Goal: Use online tool/utility: Utilize a website feature to perform a specific function

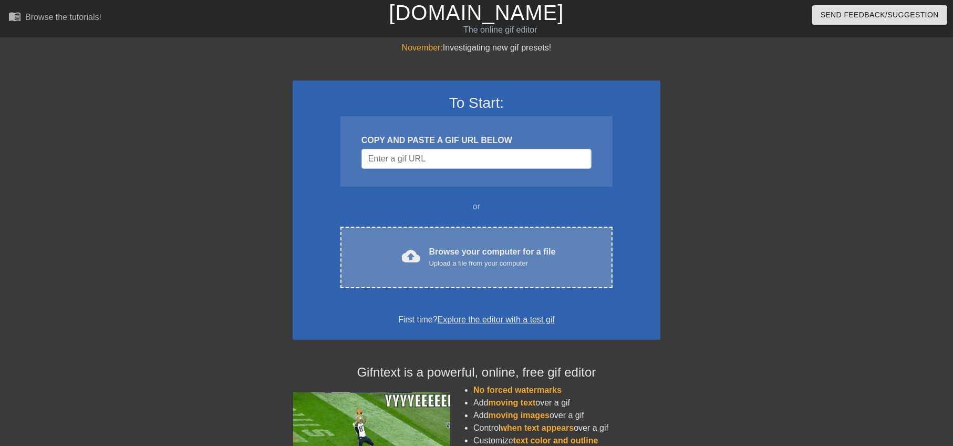
click at [459, 250] on div "Browse your computer for a file Upload a file from your computer" at bounding box center [492, 256] width 127 height 23
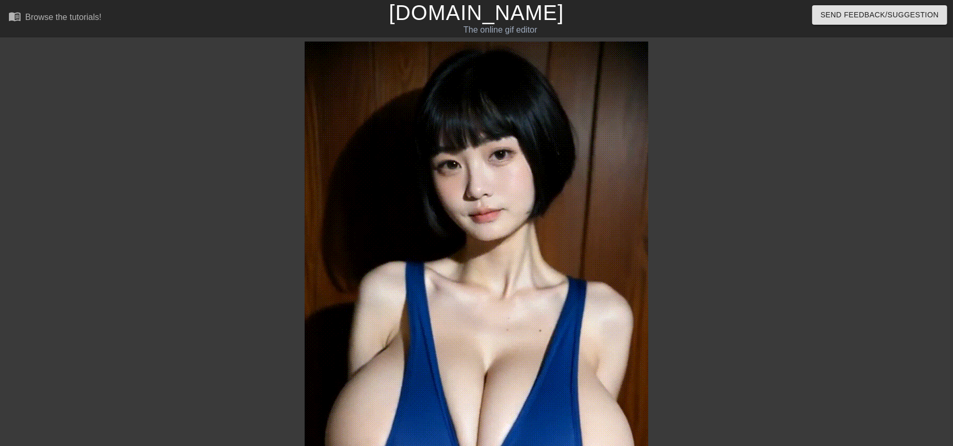
click at [154, 239] on div at bounding box center [213, 199] width 158 height 315
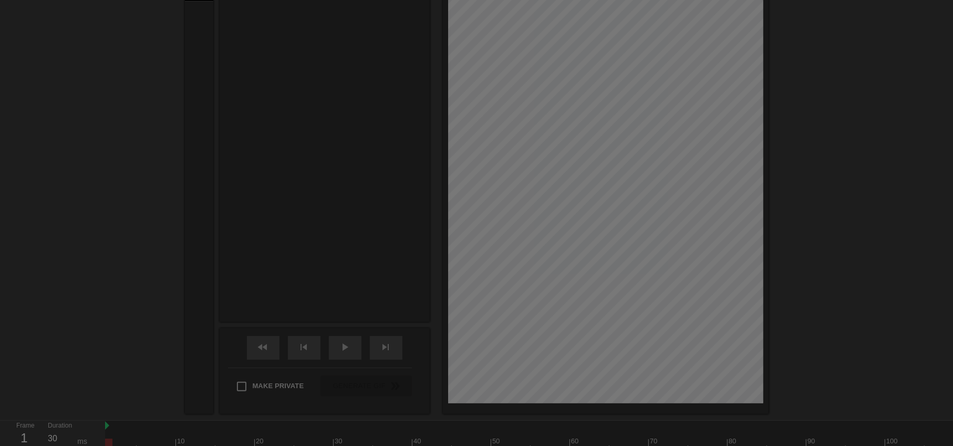
scroll to position [25, 0]
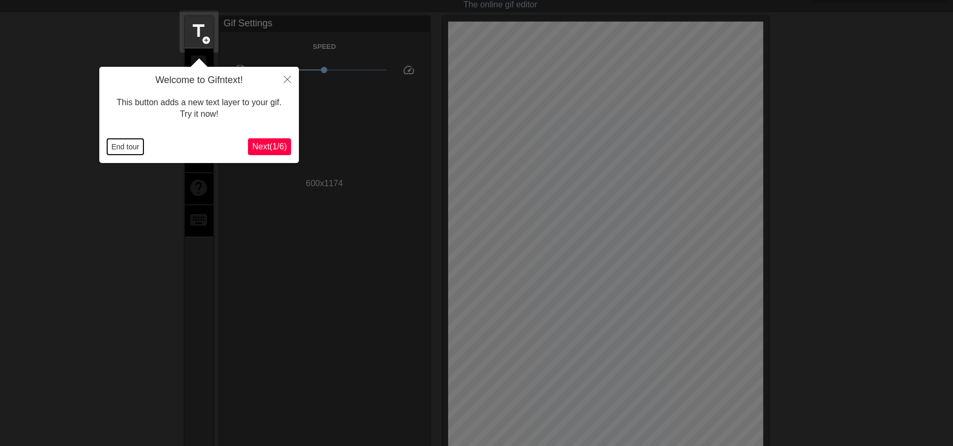
click at [127, 141] on button "End tour" at bounding box center [125, 147] width 36 height 16
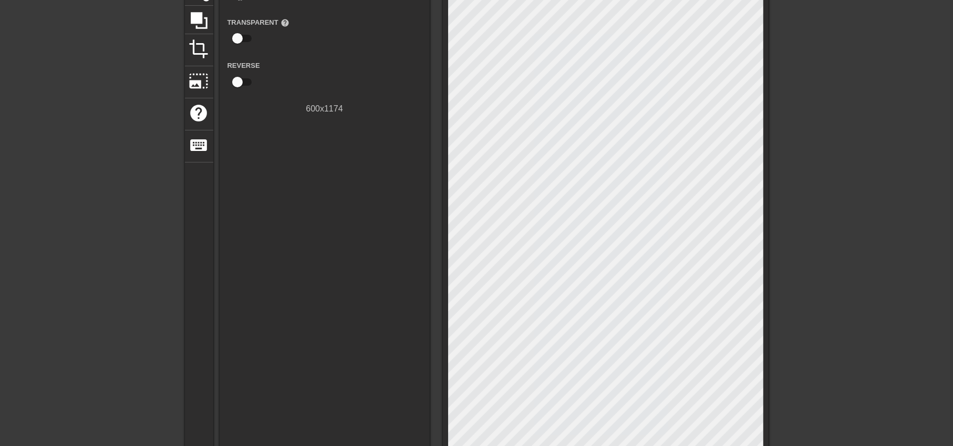
scroll to position [0, 0]
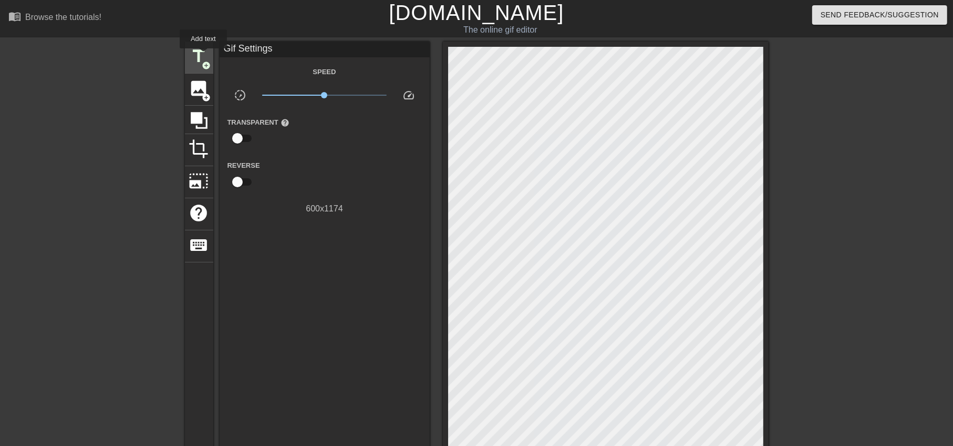
click at [203, 56] on span "title" at bounding box center [199, 56] width 20 height 20
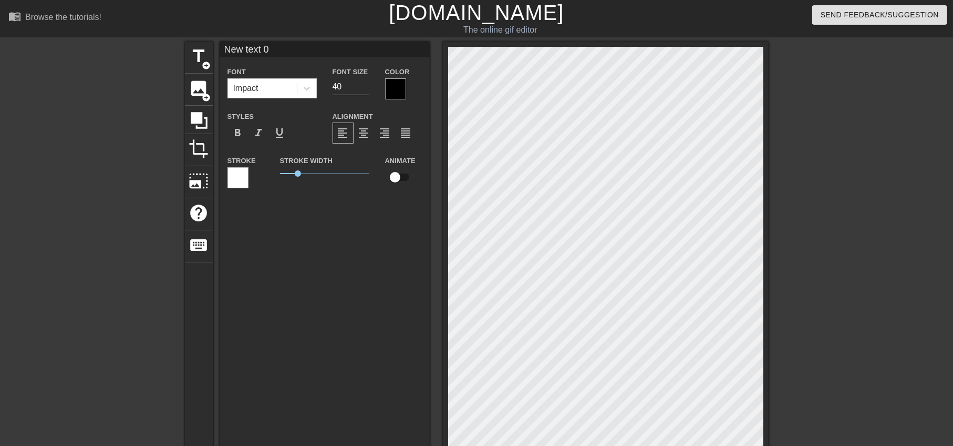
paste textarea "空軍的期待"
type input "空軍的期待 text 0"
type textarea "空軍的期待 text 0"
type input "空軍的期 text 0"
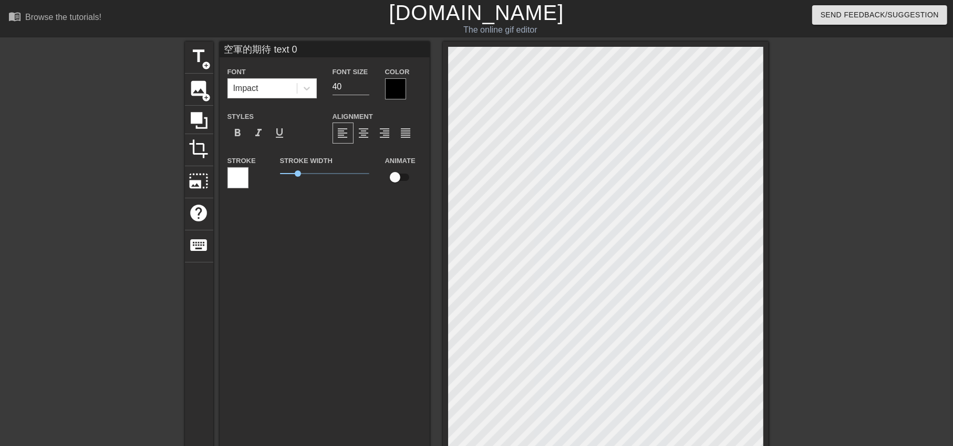
type textarea "空軍的期 text 0"
type input "空軍的期text 0"
type textarea "空軍的期text 0"
type input "空軍的期ext 0"
type textarea "空軍的期xt 0"
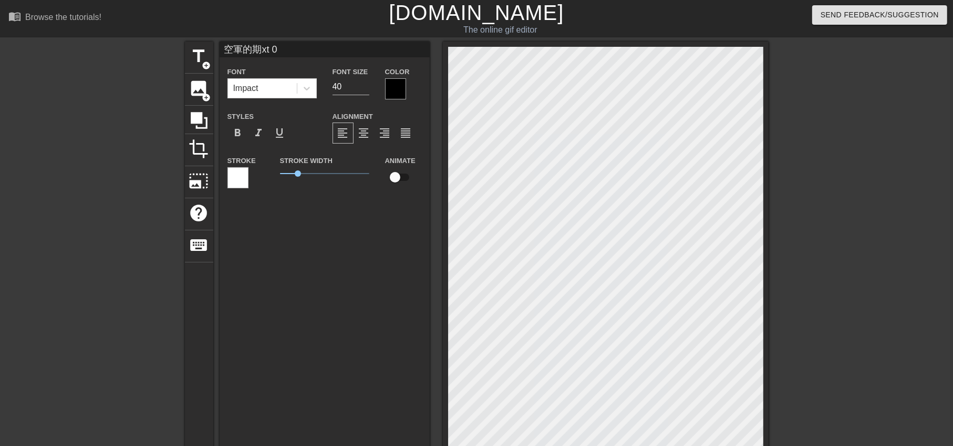
type input "空軍的期t 0"
type textarea "空軍的期t 0"
type input "空軍的期 0"
type textarea "空軍的期 0"
type input "空軍的期0"
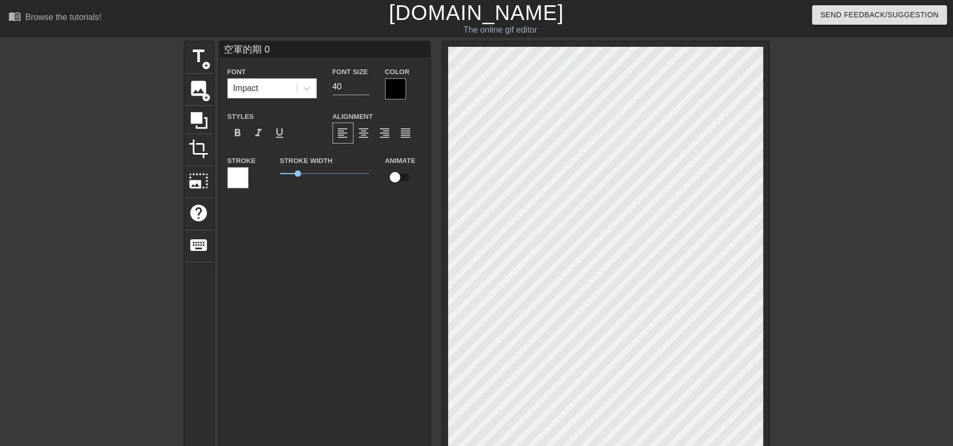
type textarea "空軍的期0"
type input "空軍的期"
type textarea "空軍的期"
click at [241, 133] on span "format_bold" at bounding box center [238, 133] width 13 height 13
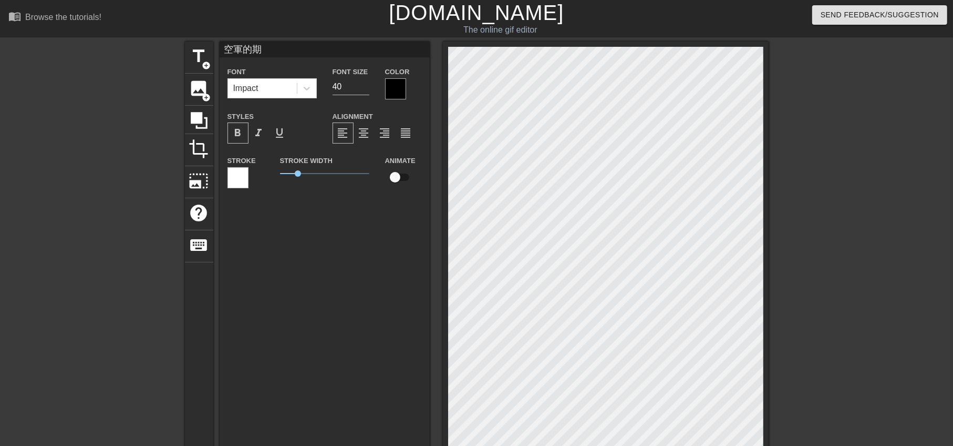
click at [387, 86] on div at bounding box center [395, 88] width 21 height 21
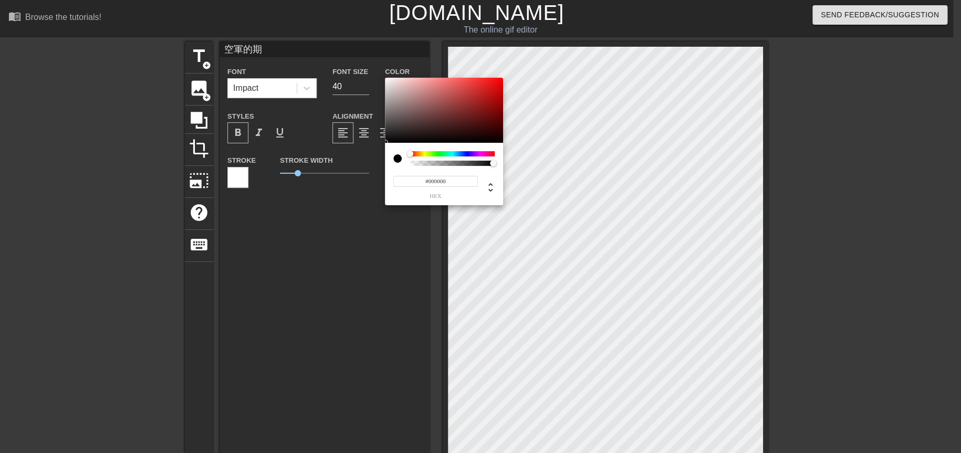
type input "#F30D0D"
click at [497, 81] on div at bounding box center [444, 110] width 118 height 65
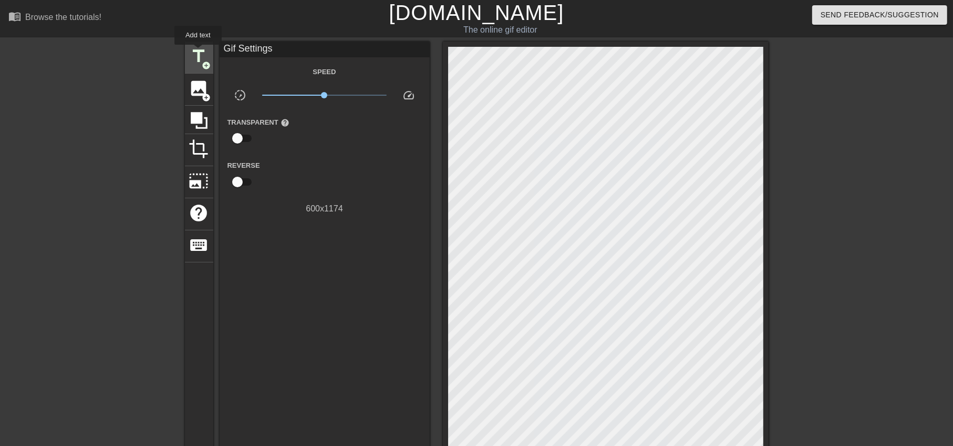
click at [198, 52] on span "title" at bounding box center [199, 56] width 20 height 20
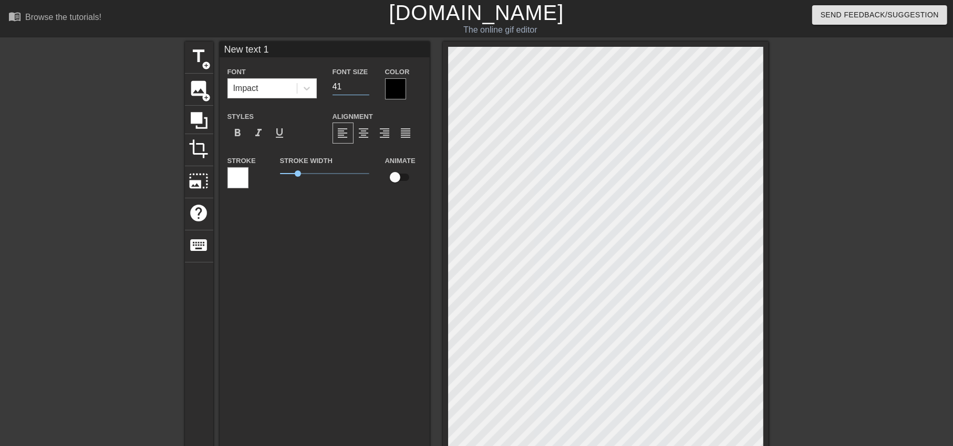
click at [365, 84] on input "41" at bounding box center [351, 86] width 37 height 17
click at [365, 84] on input "42" at bounding box center [351, 86] width 37 height 17
click at [365, 84] on input "43" at bounding box center [351, 86] width 37 height 17
click at [365, 84] on input "44" at bounding box center [351, 86] width 37 height 17
click at [365, 84] on input "45" at bounding box center [351, 86] width 37 height 17
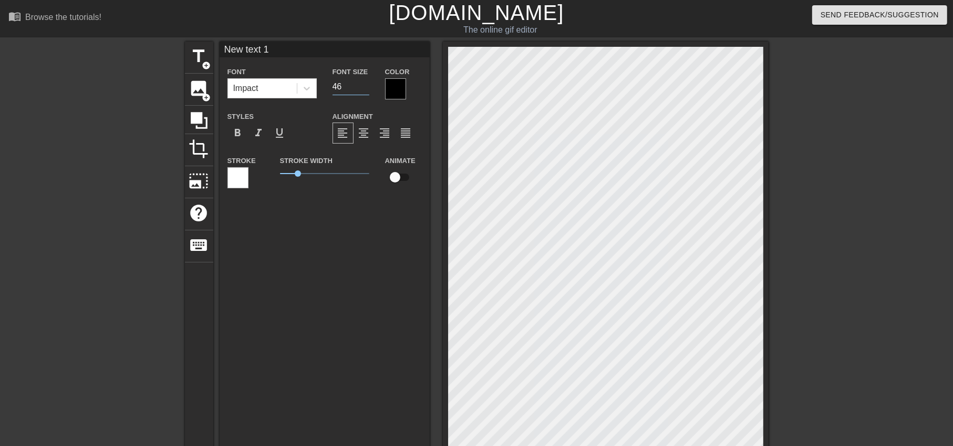
click at [365, 84] on input "46" at bounding box center [351, 86] width 37 height 17
click at [365, 84] on input "47" at bounding box center [351, 86] width 37 height 17
click at [365, 84] on input "48" at bounding box center [351, 86] width 37 height 17
click at [365, 84] on input "49" at bounding box center [351, 86] width 37 height 17
click at [365, 84] on input "50" at bounding box center [351, 86] width 37 height 17
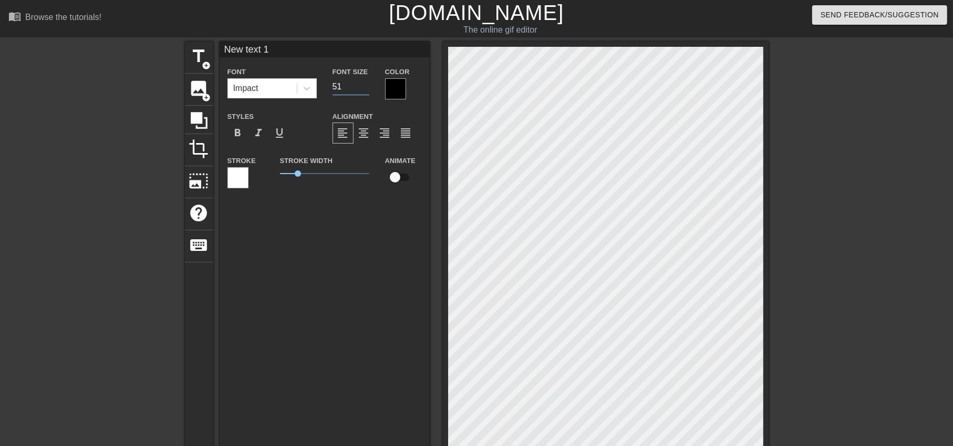
click at [365, 84] on input "51" at bounding box center [351, 86] width 37 height 17
type input "52"
click at [365, 84] on input "52" at bounding box center [351, 86] width 37 height 17
paste textarea "葡萄 變 葡萄柚"
type input "葡萄 變 葡萄柚 text 1"
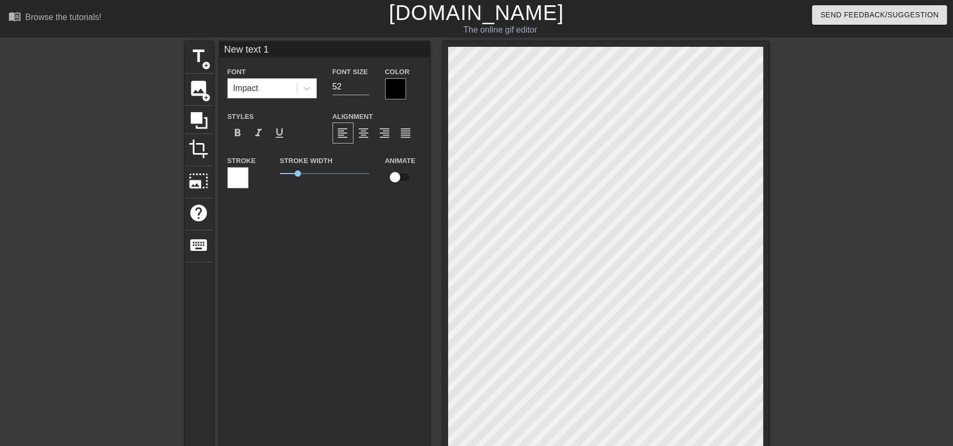
type textarea "葡萄 變 葡萄柚 text 1"
type input "葡萄 變 葡萄柚text 1"
type textarea "葡萄 變 葡萄柚text 1"
type input "葡萄 變 葡萄柚ext 1"
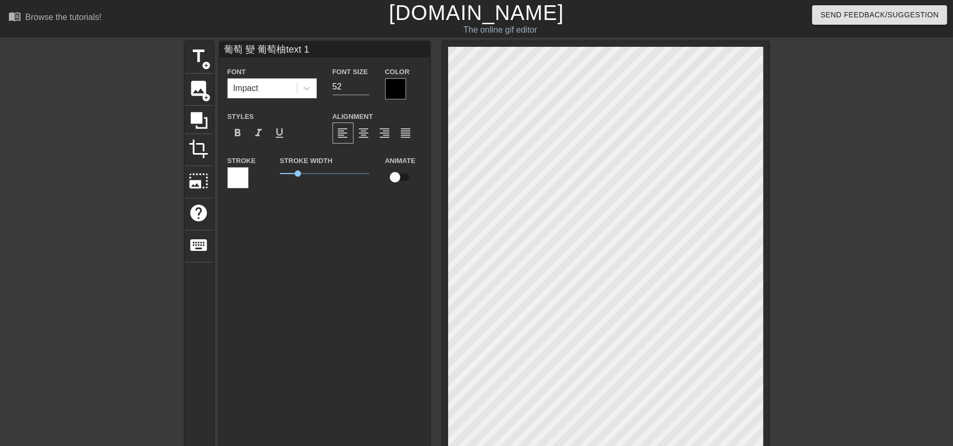
type textarea "葡萄 變 葡萄柚ext 1"
type input "葡萄 變 葡萄柚xt 1"
type textarea "葡萄 變 葡萄柚xt 1"
type input "葡萄 變 葡萄柚t 1"
type textarea "葡萄 變 葡萄柚t 1"
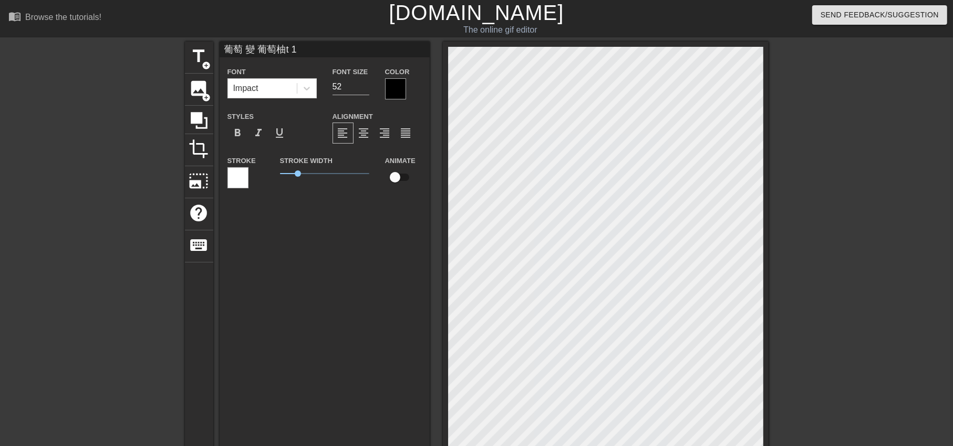
type input "葡萄 變 葡萄柚 1"
type textarea "葡萄 變 葡萄柚 1"
type input "葡萄 變 葡萄柚1"
type textarea "葡萄 變 葡萄柚1"
type input "葡萄 變 葡萄柚"
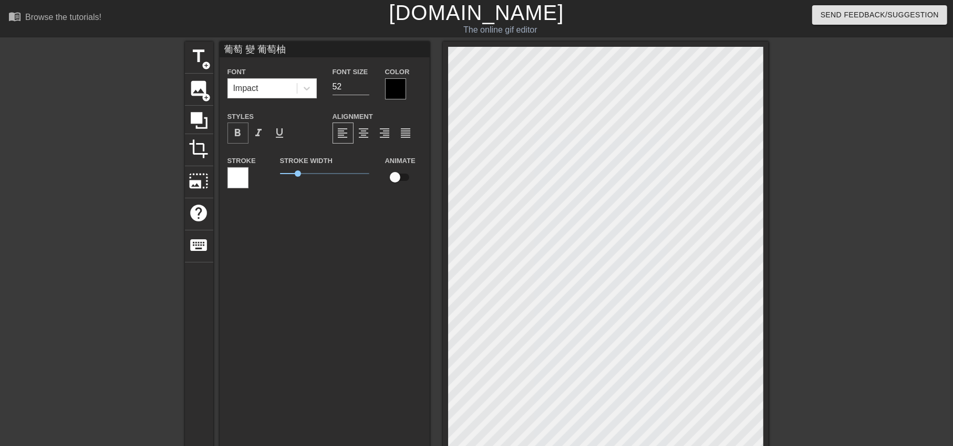
type textarea "葡萄 變 葡萄柚"
click at [236, 127] on span "format_bold" at bounding box center [238, 133] width 13 height 13
click at [406, 86] on div "Color" at bounding box center [403, 82] width 37 height 34
click at [402, 87] on div at bounding box center [395, 88] width 21 height 21
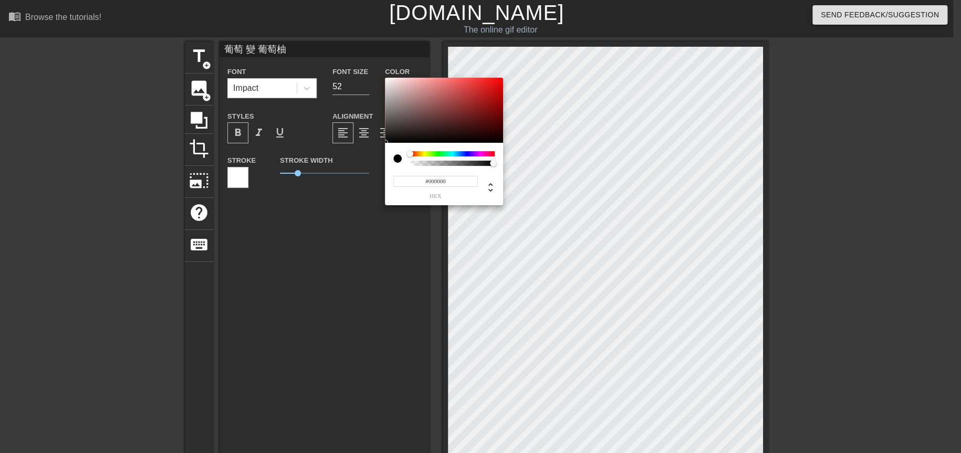
type input "#EB0505"
click at [501, 83] on div at bounding box center [444, 110] width 118 height 65
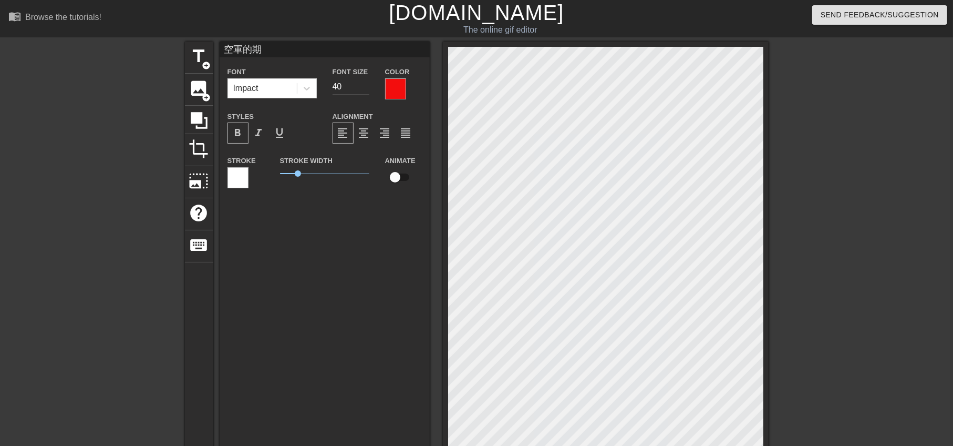
scroll to position [1, 1]
click at [365, 81] on input "41" at bounding box center [351, 86] width 37 height 17
click at [365, 81] on input "42" at bounding box center [351, 86] width 37 height 17
click at [365, 81] on input "43" at bounding box center [351, 86] width 37 height 17
click at [365, 81] on input "44" at bounding box center [351, 86] width 37 height 17
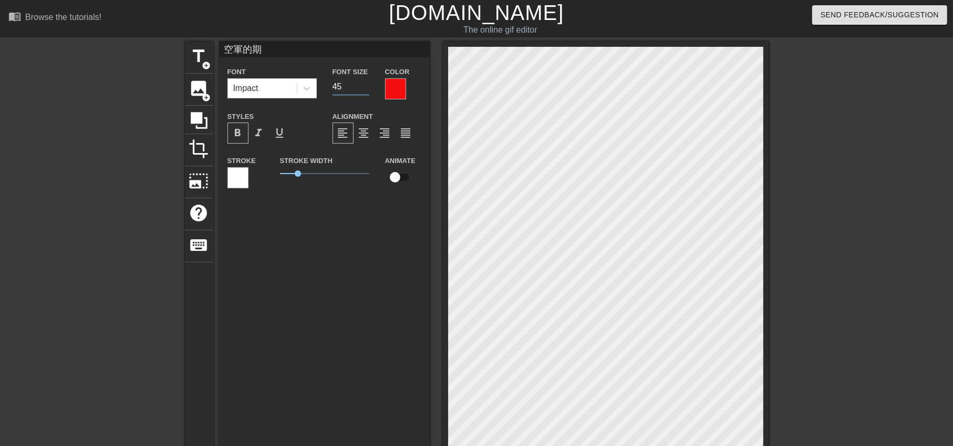
click at [365, 81] on input "45" at bounding box center [351, 86] width 37 height 17
click at [365, 81] on input "46" at bounding box center [351, 86] width 37 height 17
click at [365, 81] on input "47" at bounding box center [351, 86] width 37 height 17
click at [365, 81] on input "48" at bounding box center [351, 86] width 37 height 17
click at [365, 81] on input "49" at bounding box center [351, 86] width 37 height 17
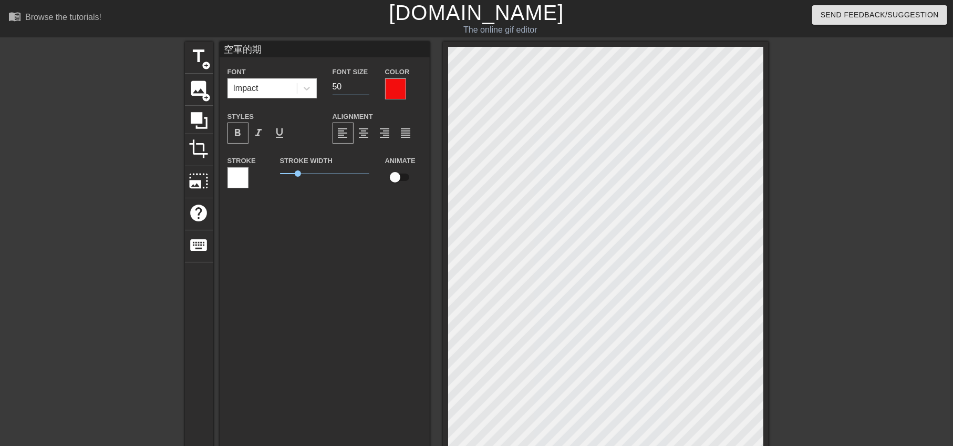
type input "50"
click at [365, 81] on input "50" at bounding box center [351, 86] width 37 height 17
click at [115, 379] on div "title add_circle image add_circle crop photo_size_select_large help keyboard 空軍…" at bounding box center [476, 358] width 953 height 633
type input "空軍的期待"
type textarea "空軍的期待"
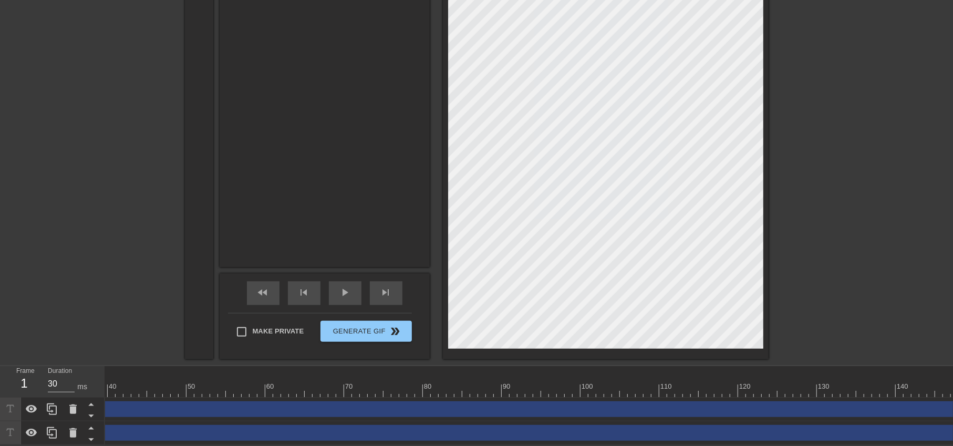
scroll to position [0, 352]
drag, startPoint x: 948, startPoint y: 407, endPoint x: 358, endPoint y: 396, distance: 590.6
click at [351, 401] on div "葡萄 變 葡萄柚 drag_handle drag_handle" at bounding box center [356, 409] width 1206 height 16
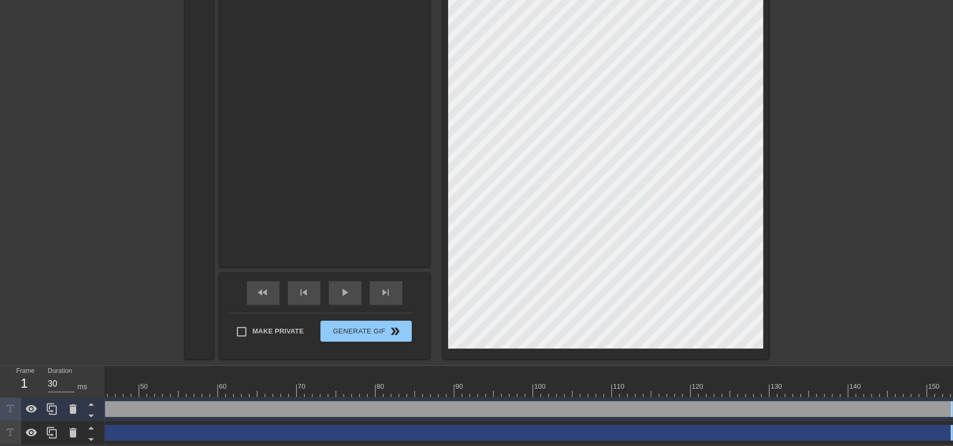
drag, startPoint x: 940, startPoint y: 431, endPoint x: 452, endPoint y: 424, distance: 488.1
click at [452, 424] on div "空軍的期待 drag_handle drag_handle" at bounding box center [356, 432] width 1206 height 16
type input "空軍的期待"
type input "50"
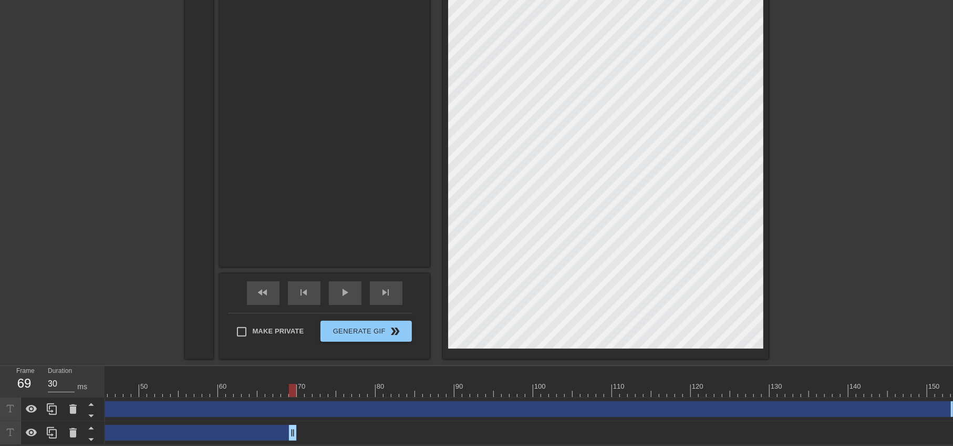
drag, startPoint x: 950, startPoint y: 427, endPoint x: 284, endPoint y: 422, distance: 665.6
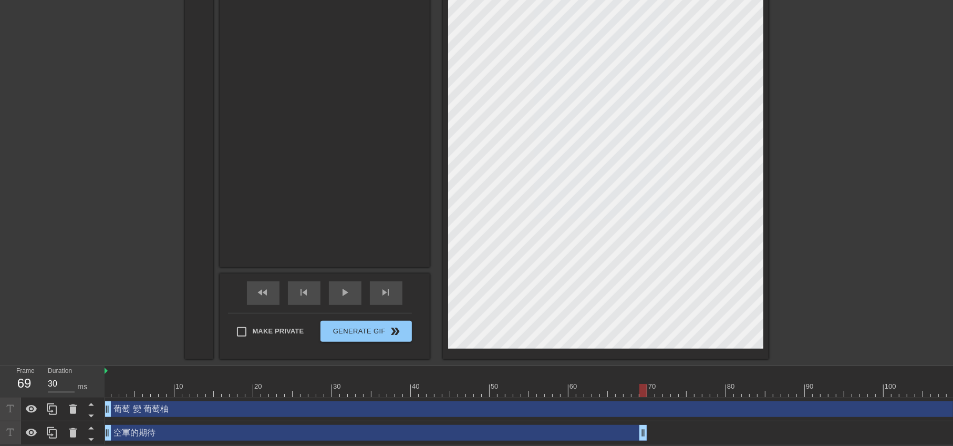
scroll to position [0, 0]
drag, startPoint x: 113, startPoint y: 407, endPoint x: 294, endPoint y: 408, distance: 180.7
click at [294, 408] on div "葡萄 變 葡萄柚 drag_handle drag_handle" at bounding box center [708, 409] width 1206 height 16
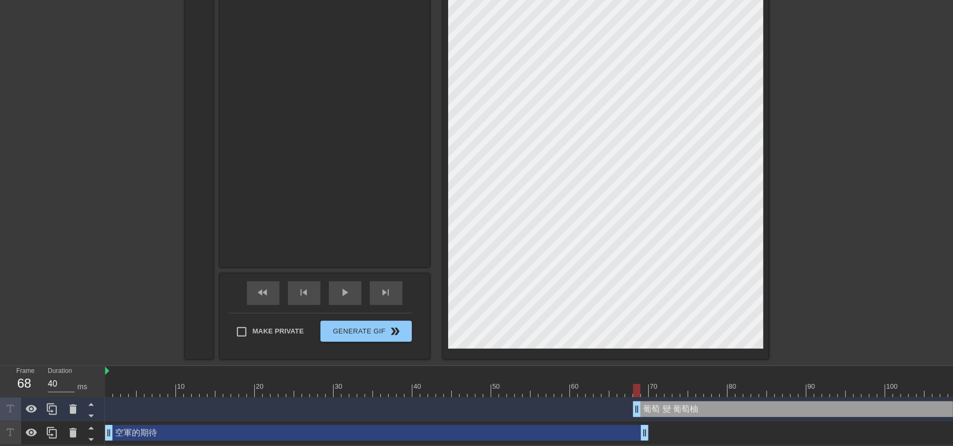
drag, startPoint x: 110, startPoint y: 400, endPoint x: 640, endPoint y: 418, distance: 529.9
click at [640, 418] on div "葡萄 變 葡萄柚 drag_handle drag_handle 空軍的期待 drag_handle drag_handle" at bounding box center [529, 420] width 848 height 47
click at [354, 286] on div "play_arrow" at bounding box center [345, 293] width 33 height 24
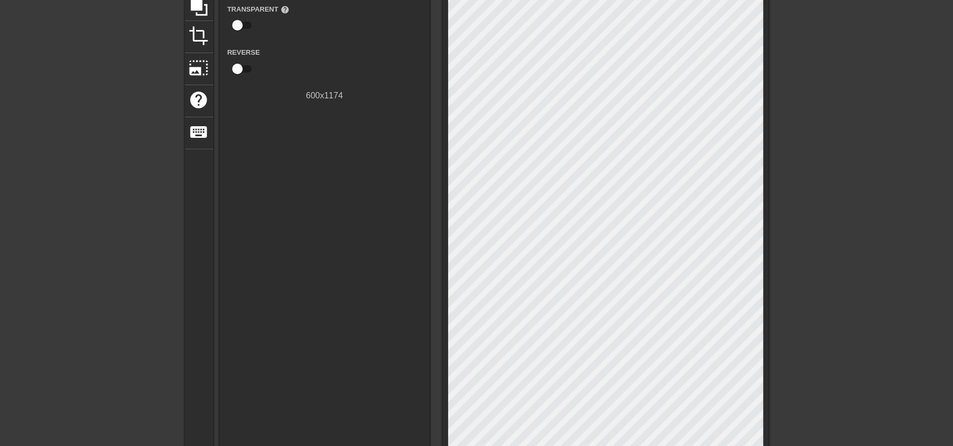
scroll to position [113, 0]
click at [201, 32] on span "crop" at bounding box center [199, 35] width 20 height 20
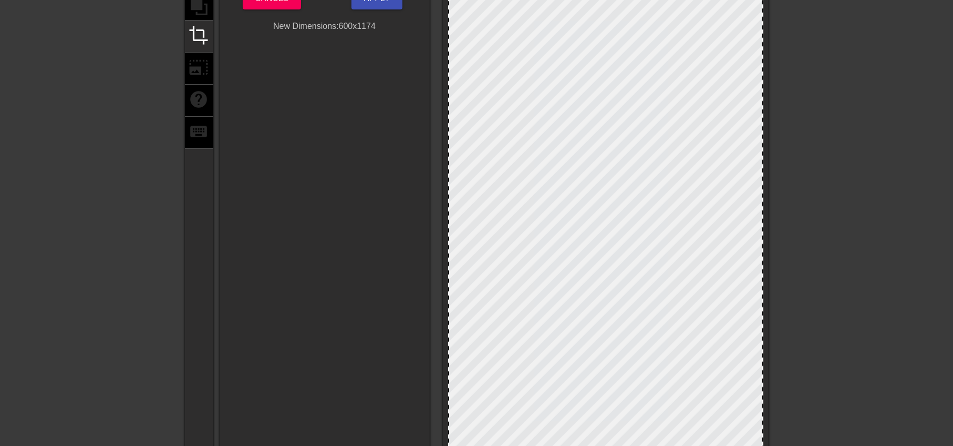
click at [799, 306] on div "title add_circle image add_circle crop photo_size_select_large help keyboard Cr…" at bounding box center [476, 244] width 953 height 633
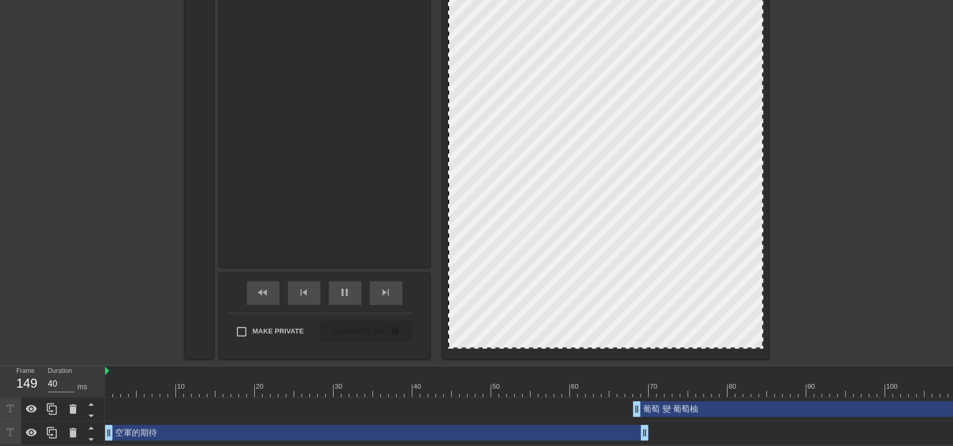
scroll to position [322, 0]
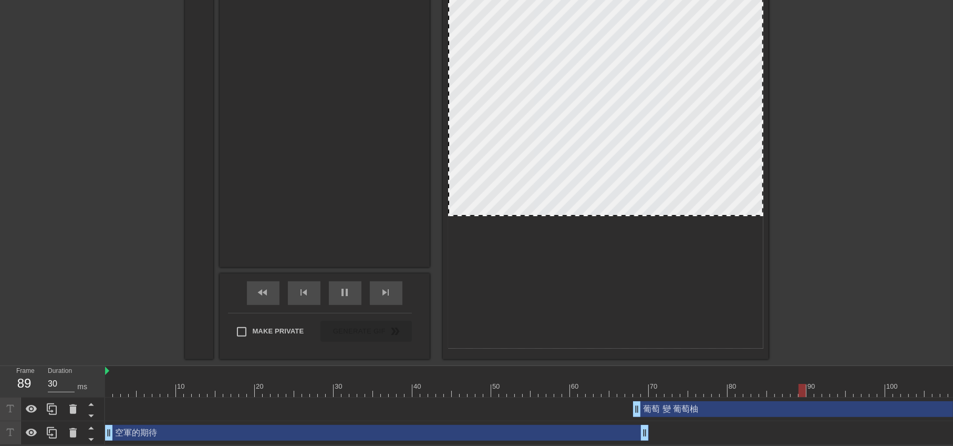
drag, startPoint x: 618, startPoint y: 339, endPoint x: 621, endPoint y: 206, distance: 132.4
drag, startPoint x: 900, startPoint y: 243, endPoint x: 888, endPoint y: 245, distance: 12.7
click at [900, 244] on div "title add_circle image add_circle crop photo_size_select_large help keyboard Cr…" at bounding box center [476, 42] width 953 height 633
click at [856, 248] on div "title add_circle image add_circle crop photo_size_select_large help keyboard Cr…" at bounding box center [476, 42] width 953 height 633
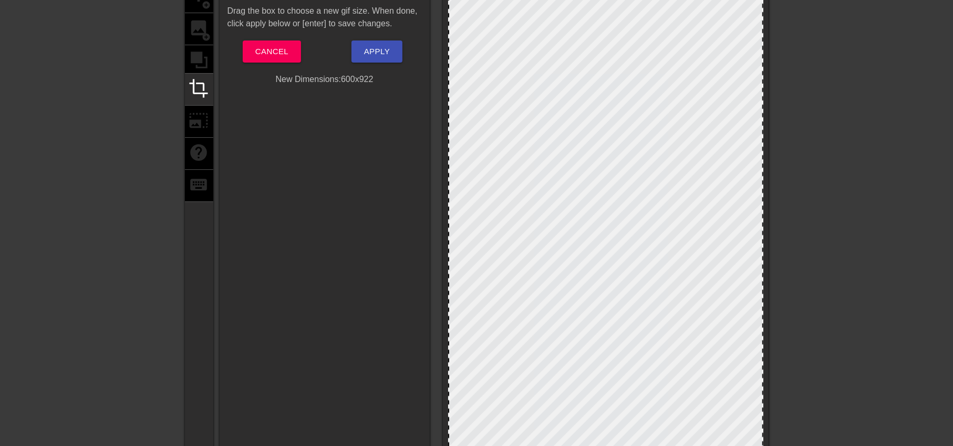
scroll to position [60, 0]
click at [385, 54] on span "Apply" at bounding box center [377, 52] width 26 height 14
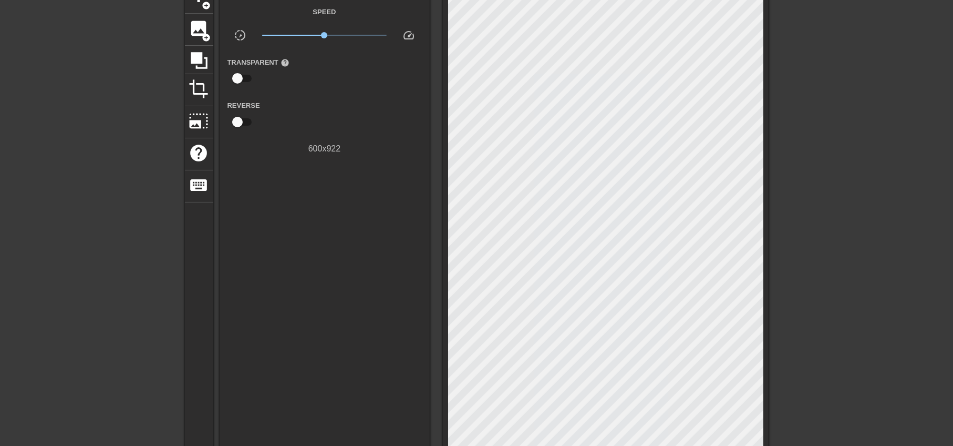
click at [288, 251] on div "Gif Settings Speed slow_motion_video x1.00 speed Transparent help Reverse 600 x…" at bounding box center [325, 252] width 210 height 541
click at [202, 122] on span "photo_size_select_large" at bounding box center [199, 121] width 20 height 20
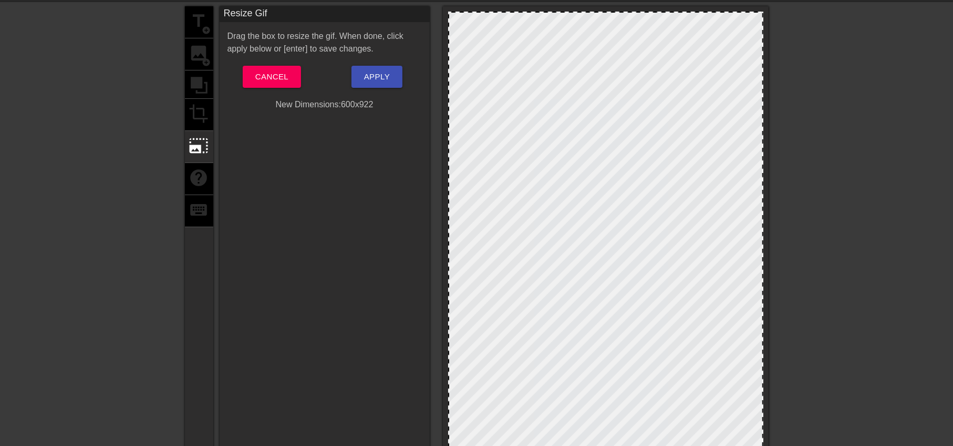
scroll to position [0, 0]
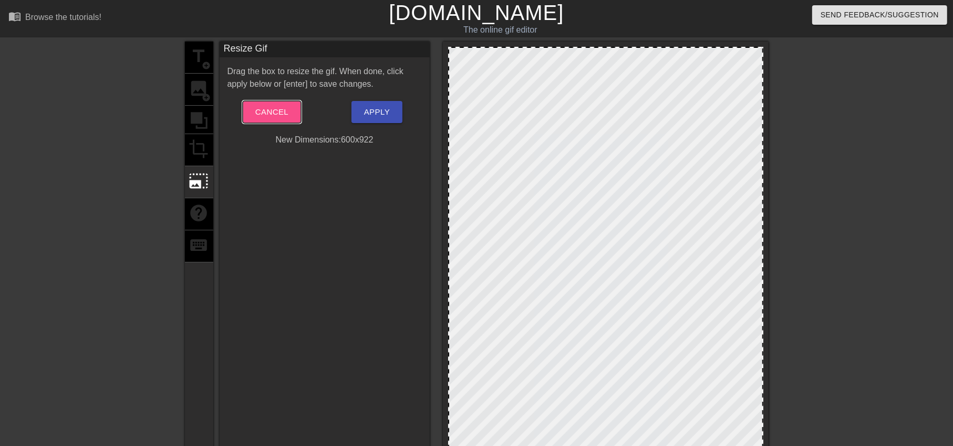
click at [273, 112] on span "Cancel" at bounding box center [271, 112] width 33 height 14
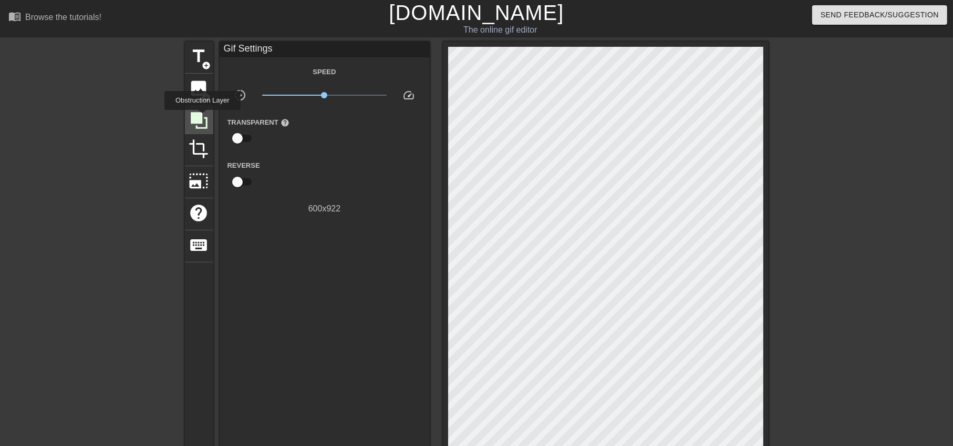
click at [202, 117] on icon at bounding box center [199, 120] width 20 height 20
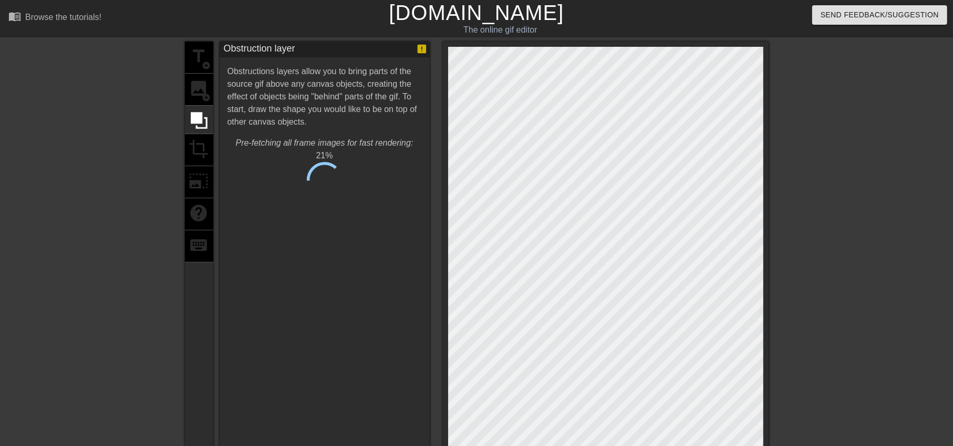
type input "40"
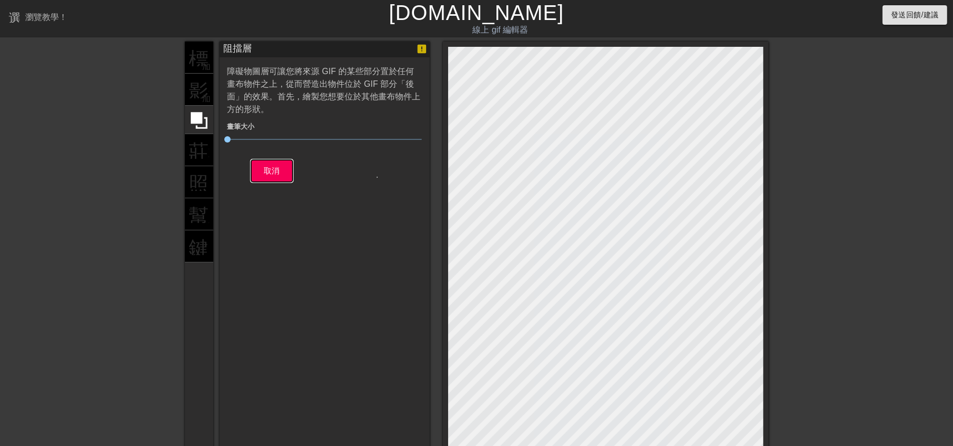
click at [280, 169] on button "取消" at bounding box center [272, 171] width 42 height 22
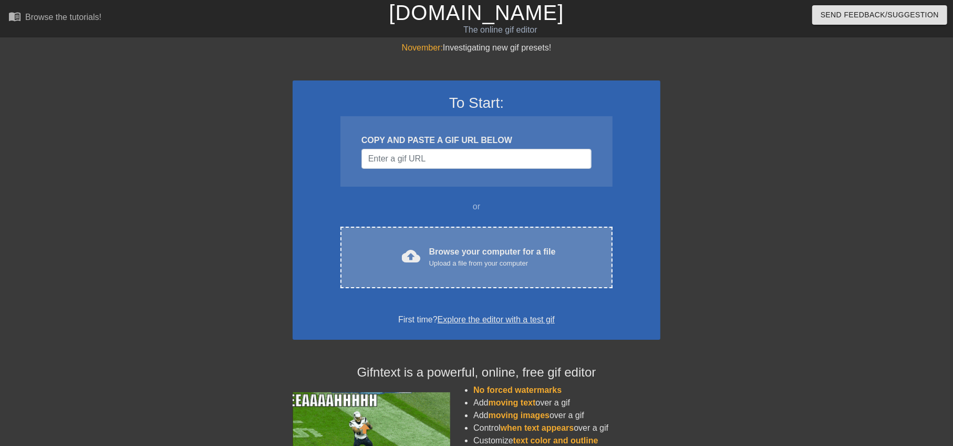
click at [504, 258] on div "Upload a file from your computer" at bounding box center [492, 263] width 127 height 11
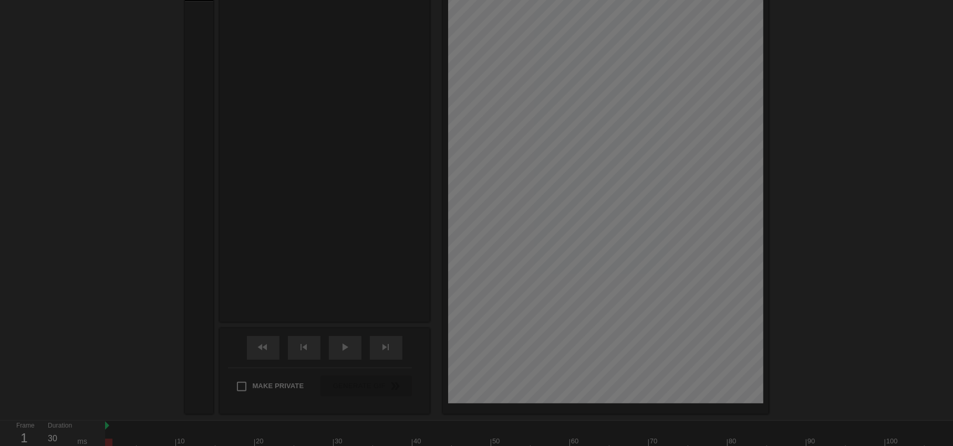
scroll to position [25, 0]
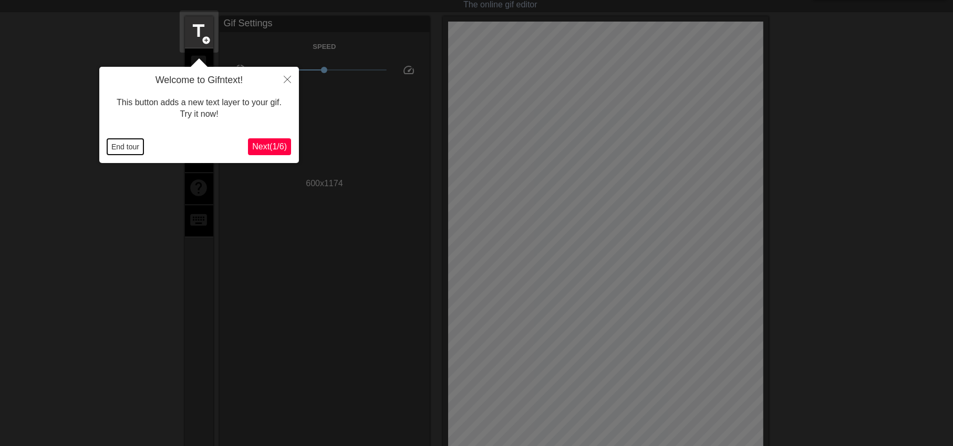
click at [125, 145] on button "End tour" at bounding box center [125, 147] width 36 height 16
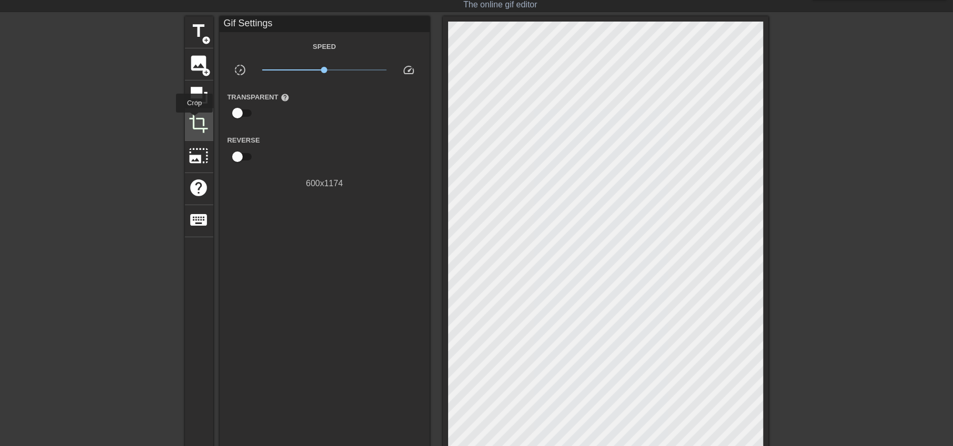
click at [194, 120] on span "crop" at bounding box center [199, 123] width 20 height 20
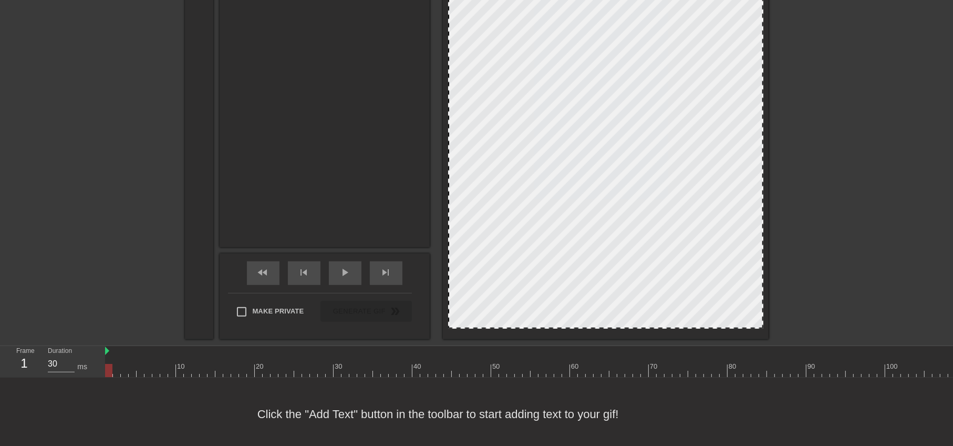
scroll to position [348, 0]
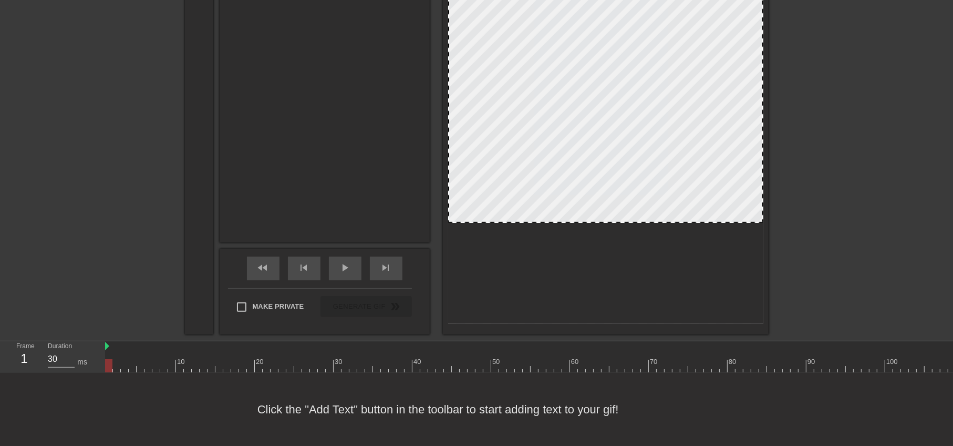
drag, startPoint x: 620, startPoint y: 314, endPoint x: 628, endPoint y: 213, distance: 101.2
click at [763, 162] on div at bounding box center [606, 18] width 326 height 633
click at [797, 163] on div "title add_circle image add_circle crop photo_size_select_large help keyboard Cr…" at bounding box center [476, 18] width 953 height 633
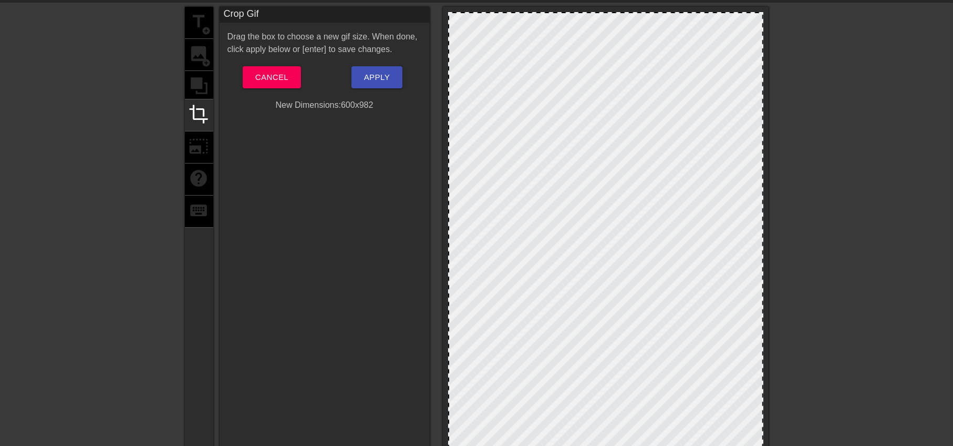
scroll to position [34, 0]
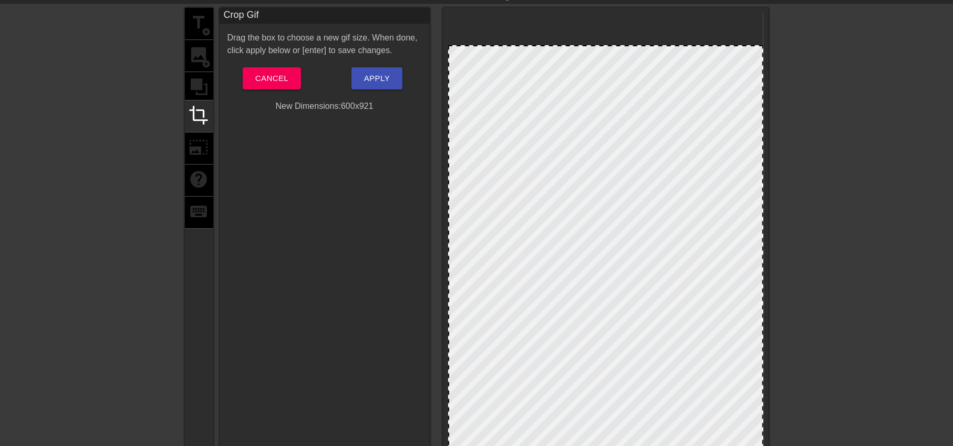
drag, startPoint x: 678, startPoint y: 14, endPoint x: 678, endPoint y: 49, distance: 34.7
click at [788, 170] on div at bounding box center [860, 165] width 158 height 315
click at [395, 82] on button "Apply" at bounding box center [376, 78] width 51 height 22
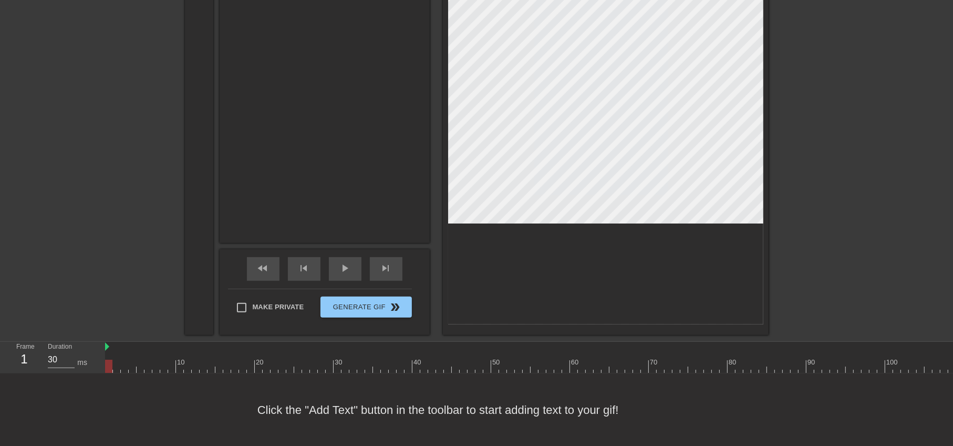
scroll to position [348, 0]
click at [337, 259] on div "play_arrow" at bounding box center [345, 268] width 33 height 24
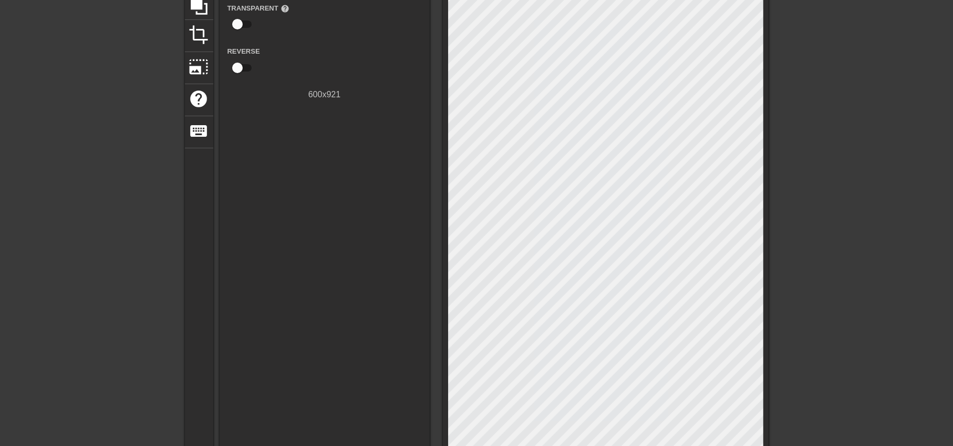
scroll to position [115, 0]
click at [203, 34] on span "crop" at bounding box center [199, 34] width 20 height 20
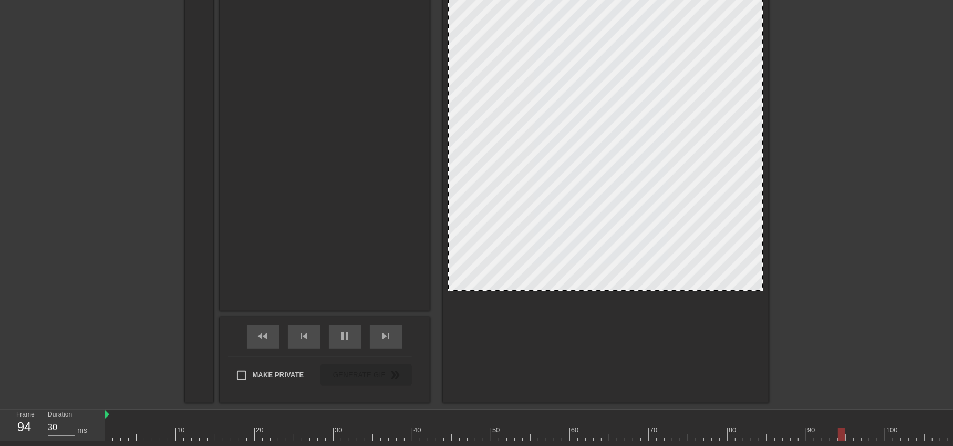
scroll to position [272, 0]
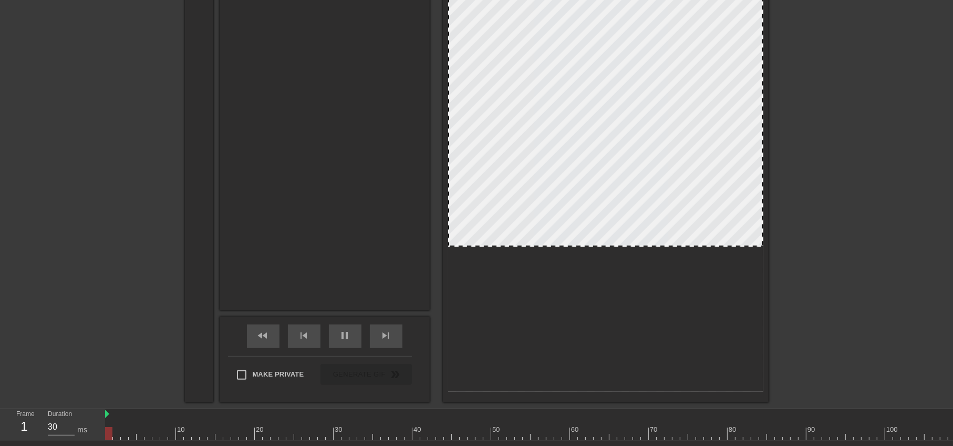
drag, startPoint x: 599, startPoint y: 289, endPoint x: 603, endPoint y: 245, distance: 44.3
click at [603, 245] on div at bounding box center [605, 245] width 313 height 5
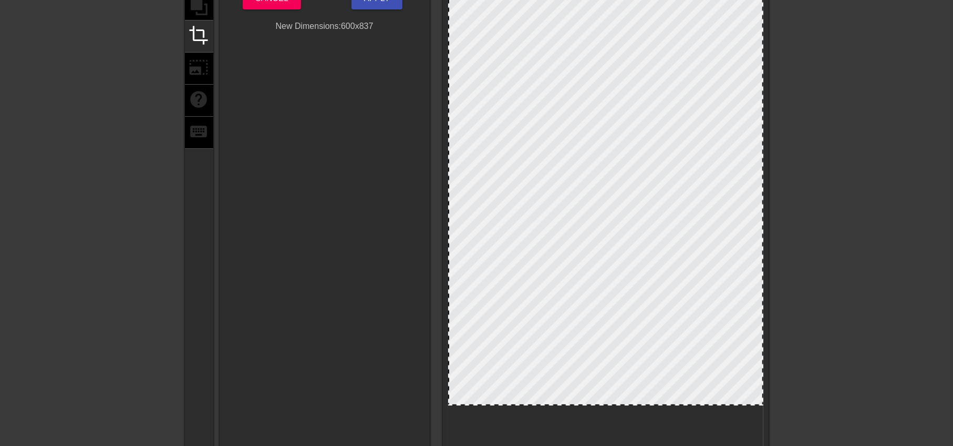
scroll to position [114, 0]
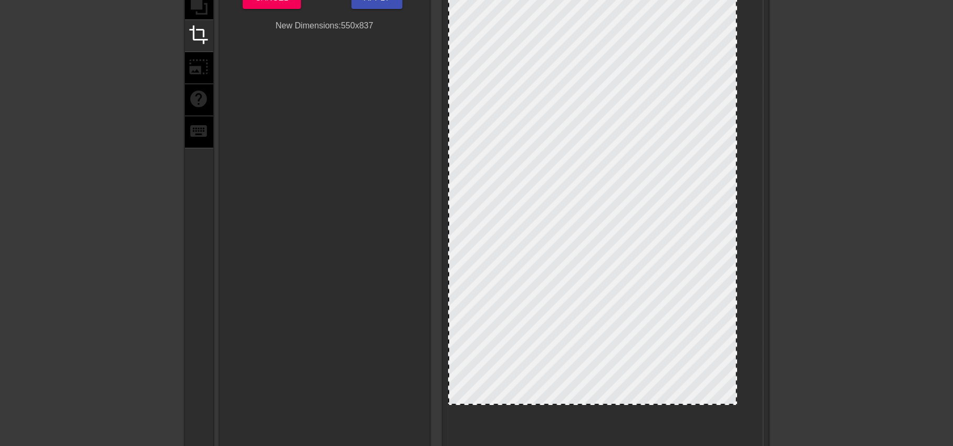
drag, startPoint x: 762, startPoint y: 224, endPoint x: 735, endPoint y: 225, distance: 26.3
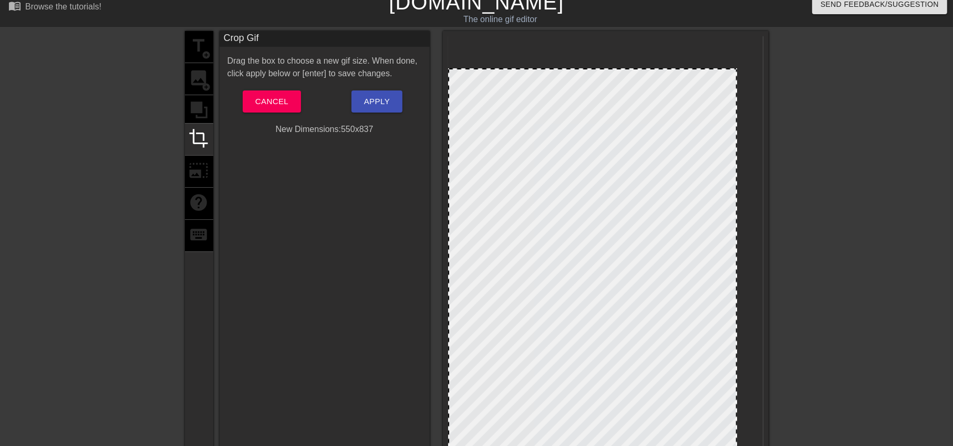
scroll to position [10, 0]
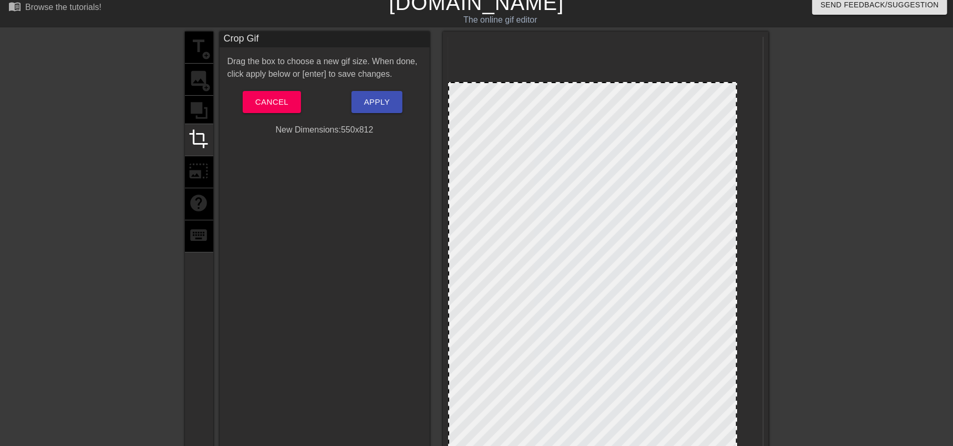
drag, startPoint x: 644, startPoint y: 69, endPoint x: 644, endPoint y: 82, distance: 13.1
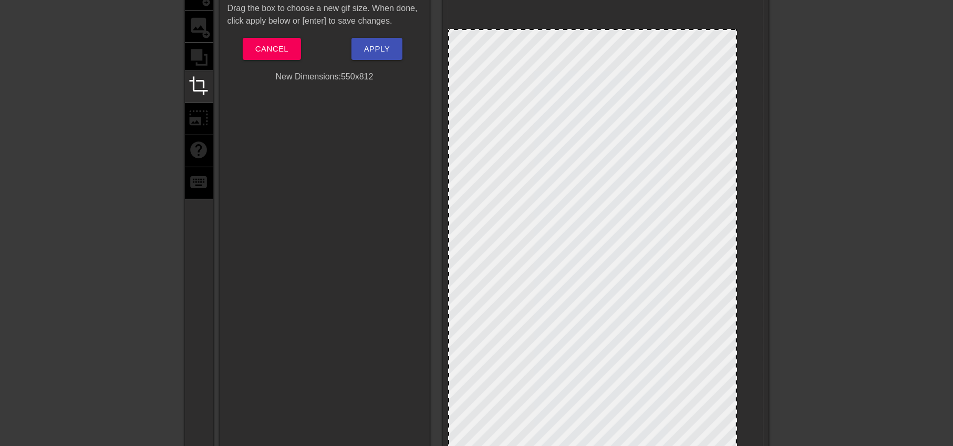
scroll to position [63, 0]
click at [389, 51] on span "Apply" at bounding box center [377, 50] width 26 height 14
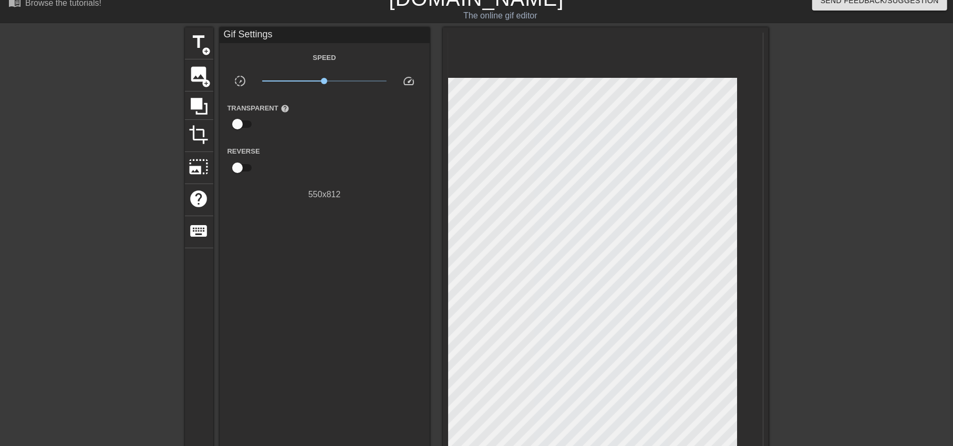
scroll to position [0, 0]
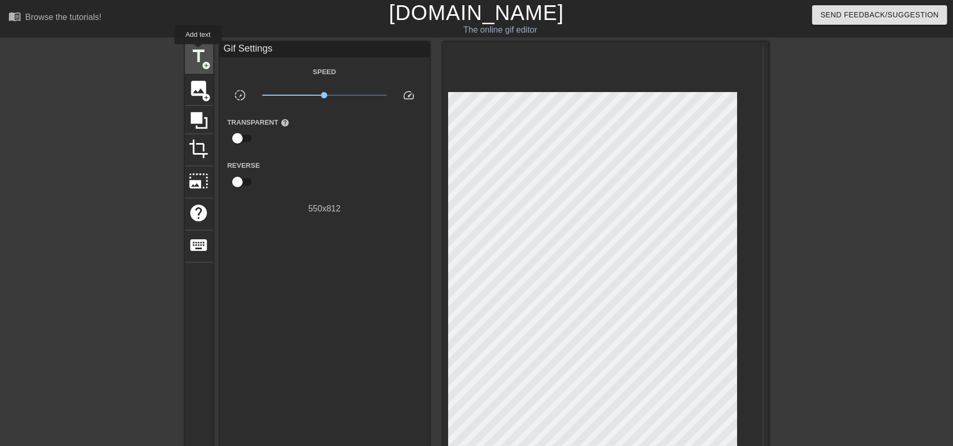
click at [198, 51] on span "title" at bounding box center [199, 56] width 20 height 20
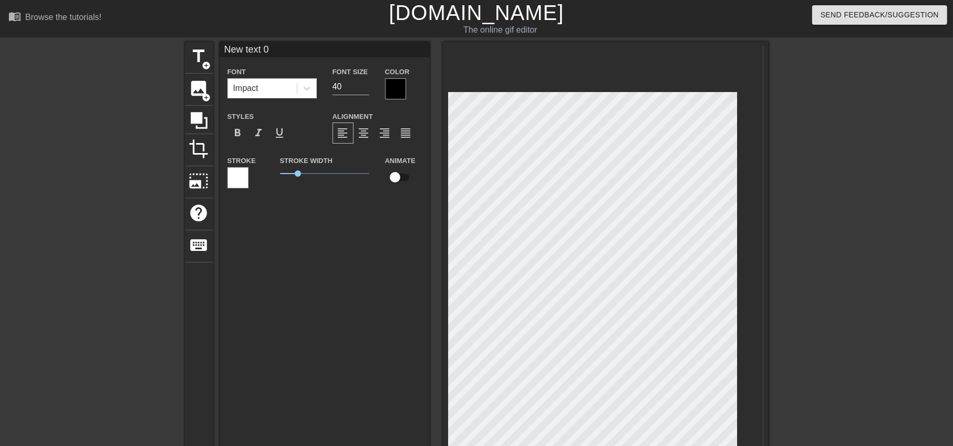
click at [390, 84] on div at bounding box center [395, 88] width 21 height 21
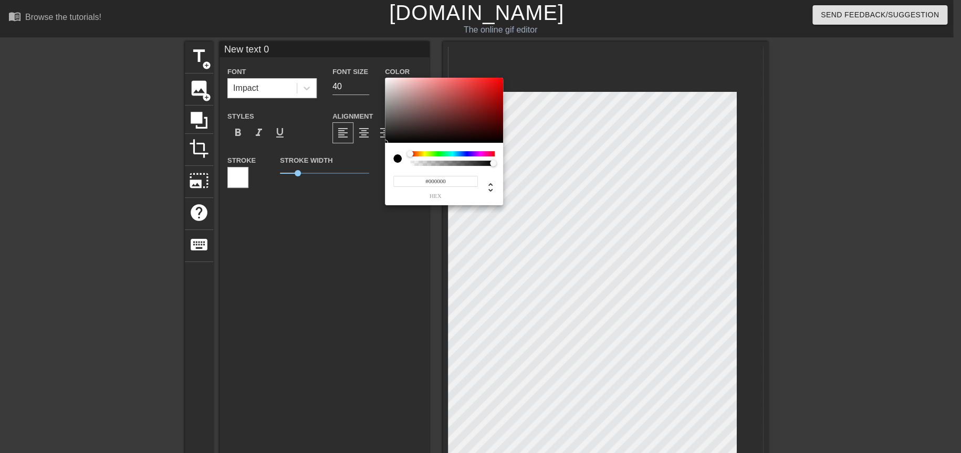
type input "40"
type input "#F30909"
type input "30"
type input "#F50909"
click at [499, 80] on div at bounding box center [444, 110] width 118 height 65
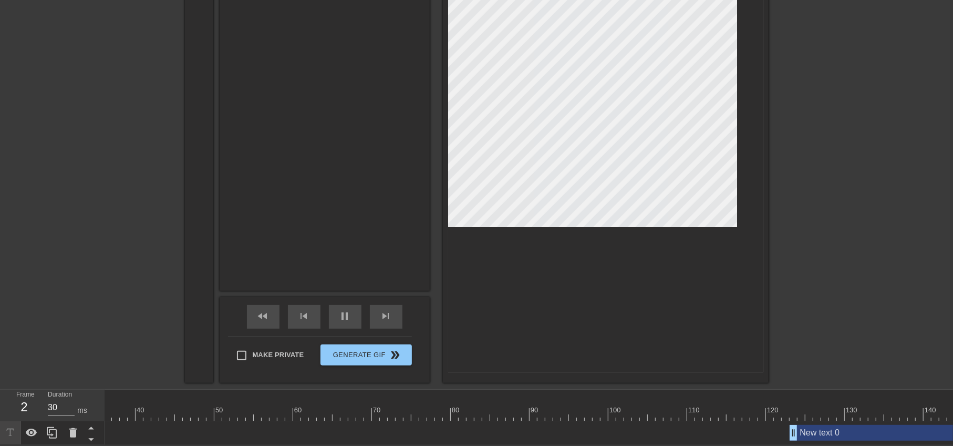
scroll to position [0, 352]
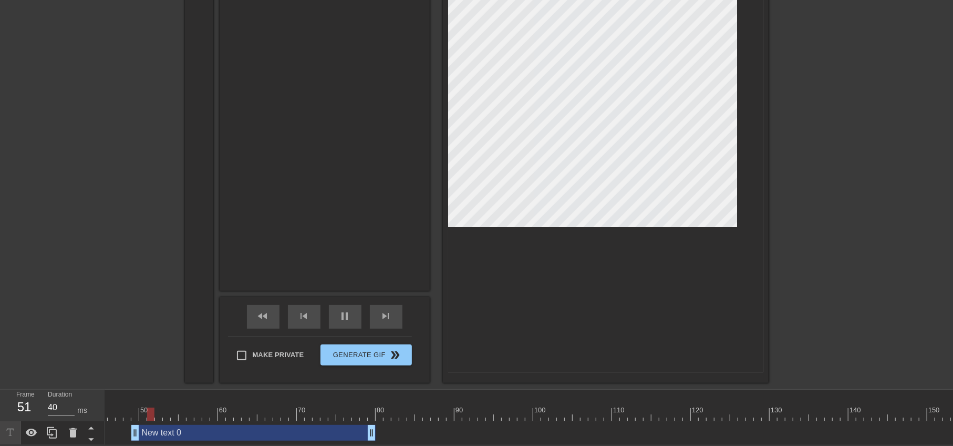
drag, startPoint x: 860, startPoint y: 428, endPoint x: 273, endPoint y: 427, distance: 586.8
click at [273, 427] on div "New text 0 drag_handle drag_handle" at bounding box center [253, 432] width 244 height 16
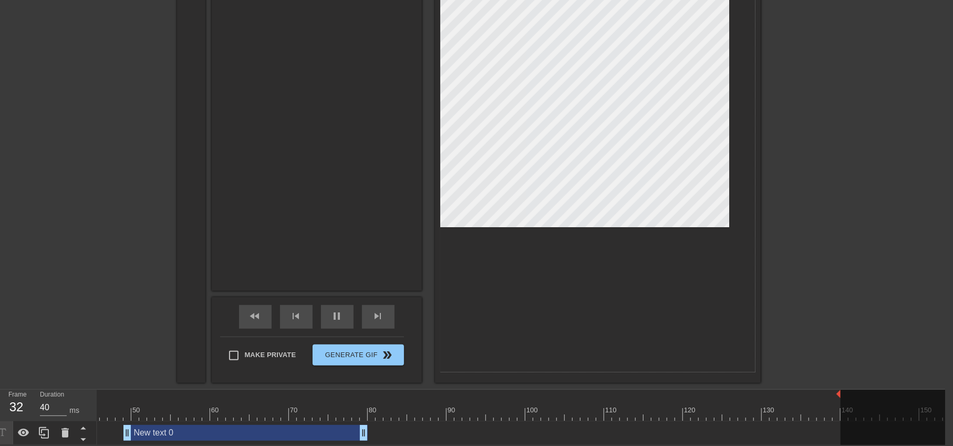
scroll to position [0, 350]
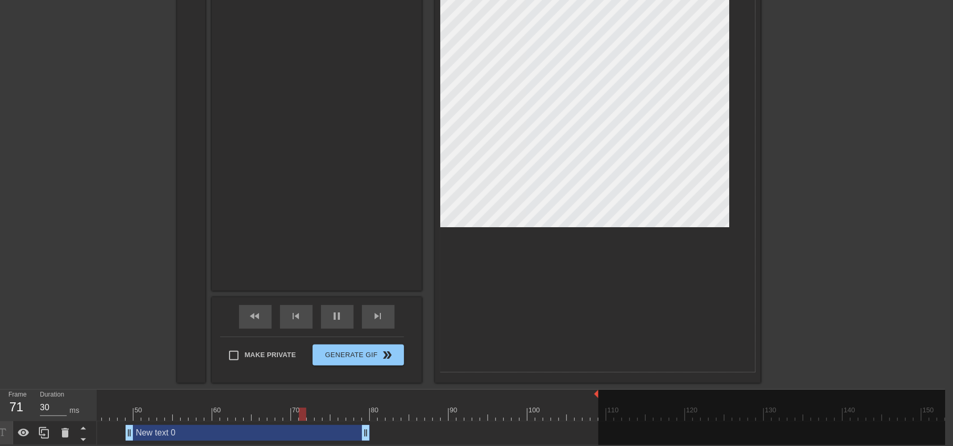
drag, startPoint x: 947, startPoint y: 387, endPoint x: 595, endPoint y: 392, distance: 352.6
click at [595, 392] on div "10 20 30 40 50 60 70 80 90 100 110 120 130 140 150" at bounding box center [350, 404] width 1206 height 31
click at [827, 184] on div "title add_circle image add_circle crop photo_size_select_large help keyboard Gi…" at bounding box center [468, 66] width 953 height 633
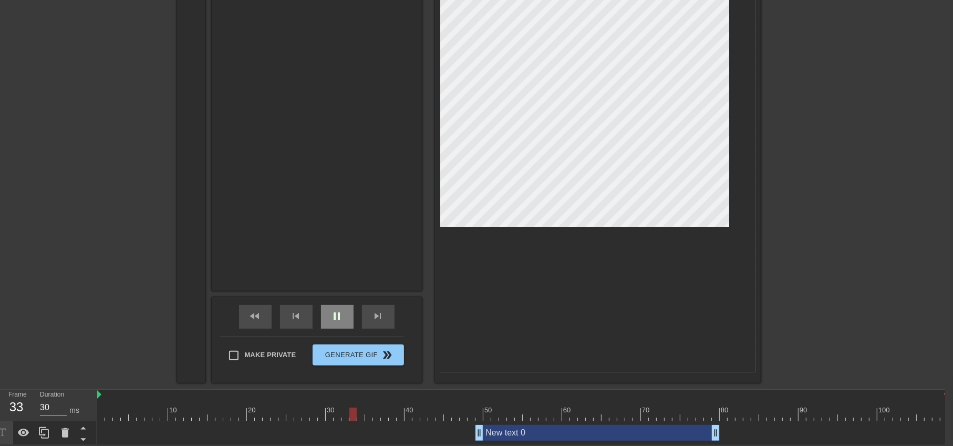
scroll to position [298, 8]
click at [336, 309] on span "pause" at bounding box center [337, 315] width 13 height 13
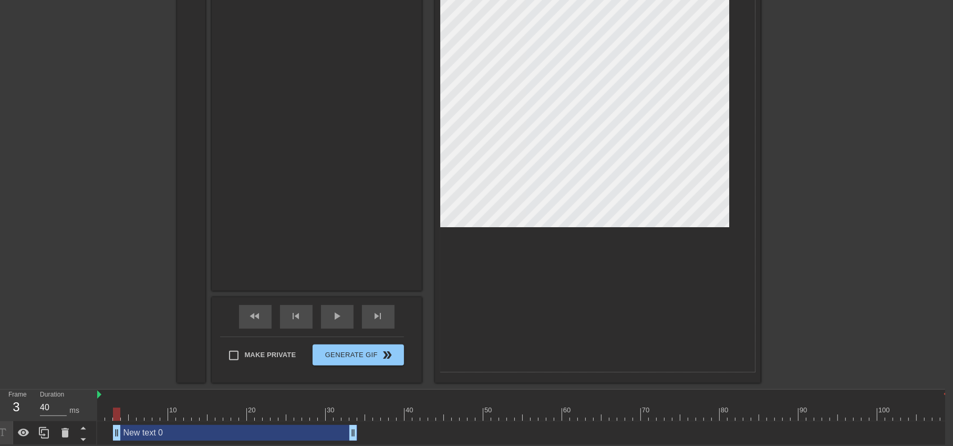
type input "30"
drag, startPoint x: 522, startPoint y: 430, endPoint x: 116, endPoint y: 426, distance: 406.7
click at [117, 424] on div "New text 0 drag_handle drag_handle" at bounding box center [219, 432] width 244 height 16
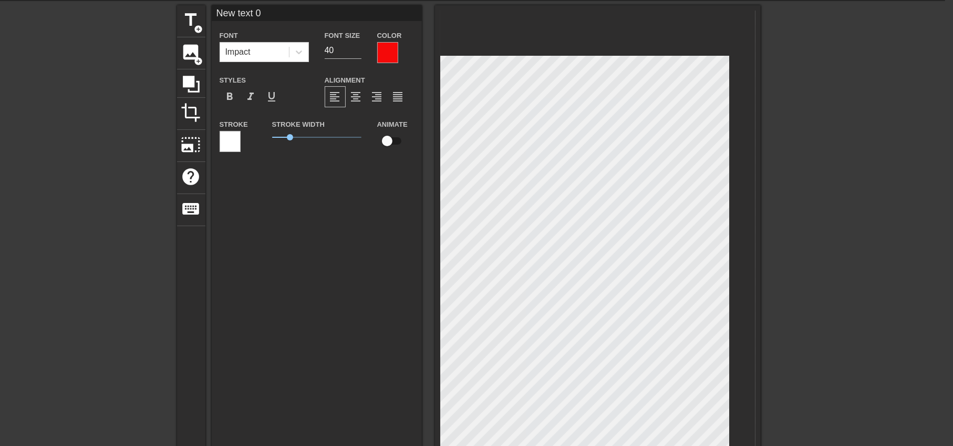
scroll to position [1, 1]
paste textarea
type input "text 0"
type textarea "text 0"
click at [74, 238] on div at bounding box center [86, 162] width 158 height 315
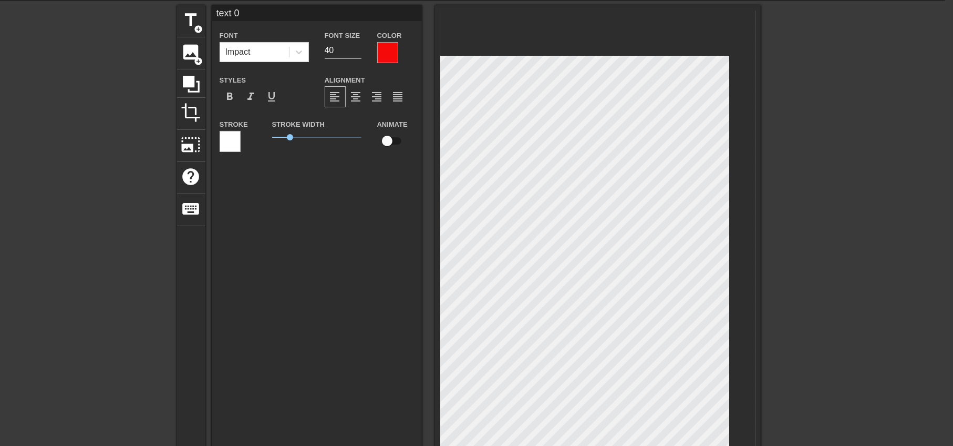
type input "空軍的期望 0"
type textarea "空軍的期望 0"
type input "空軍的期望0"
type textarea "空軍的期望0"
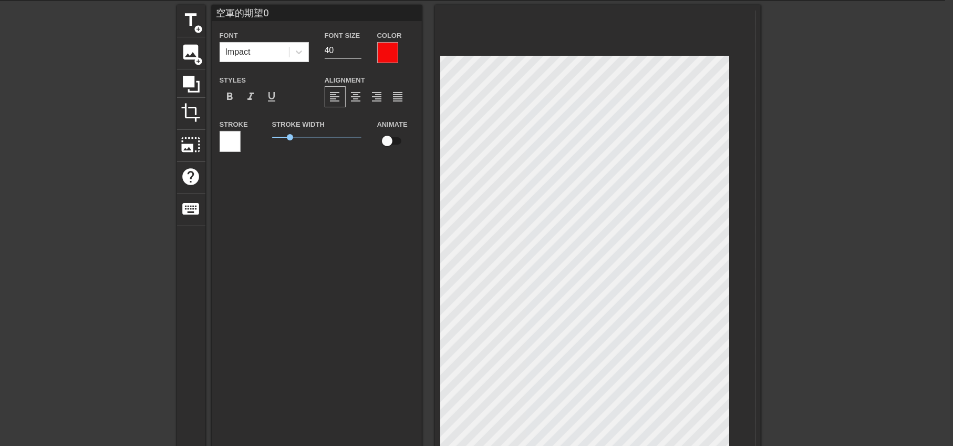
type input "空軍的期望"
type textarea "空軍的期望"
click at [232, 94] on span "format_bold" at bounding box center [230, 96] width 13 height 13
click at [793, 288] on div at bounding box center [852, 162] width 158 height 315
drag, startPoint x: 339, startPoint y: 51, endPoint x: 308, endPoint y: 52, distance: 30.5
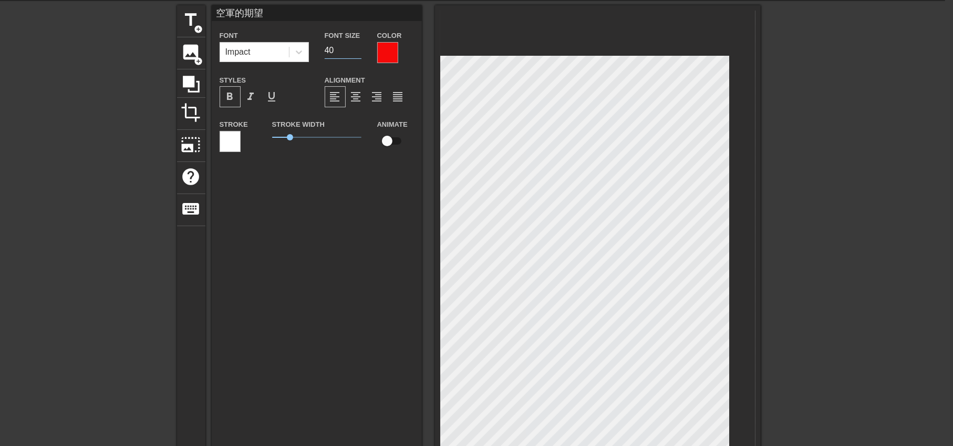
click at [308, 52] on div "Font Impact Font Size 40 Color" at bounding box center [317, 46] width 210 height 34
type input "55"
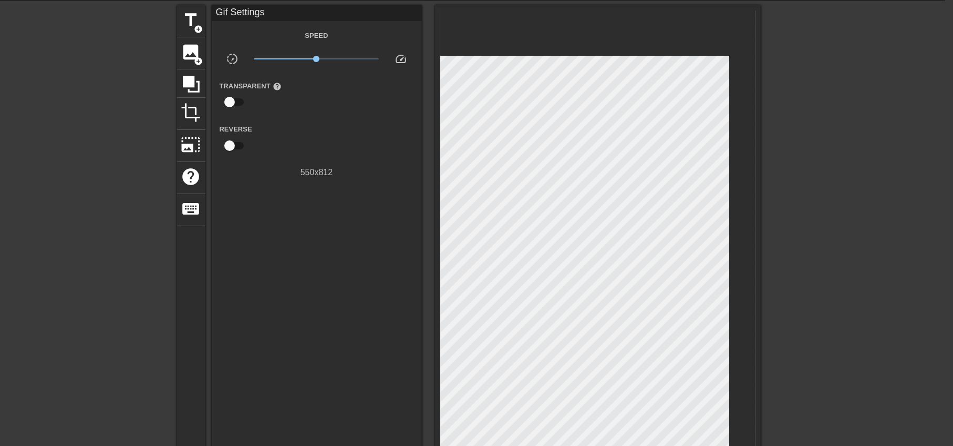
click at [765, 201] on div "title add_circle image add_circle crop photo_size_select_large help keyboard Gi…" at bounding box center [468, 321] width 953 height 633
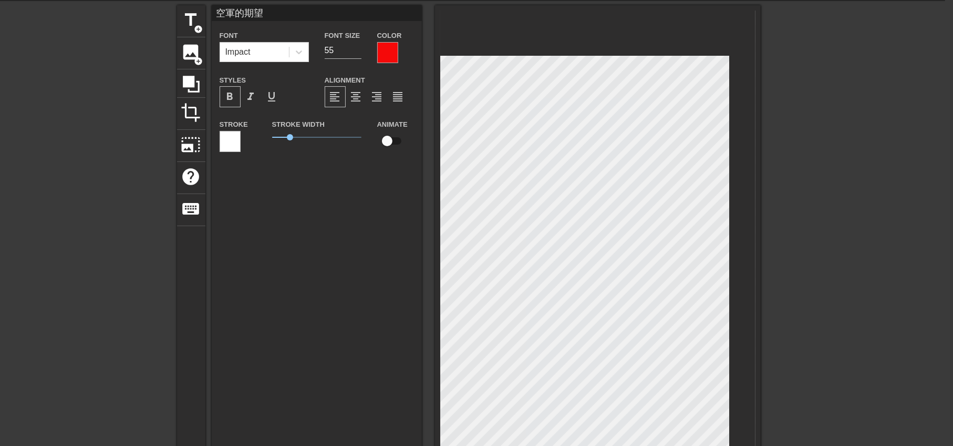
click at [820, 239] on div at bounding box center [852, 162] width 158 height 315
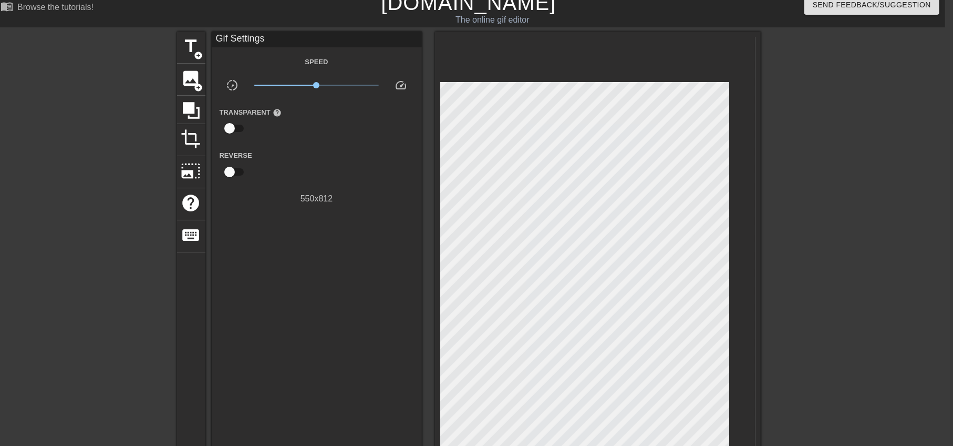
scroll to position [0, 8]
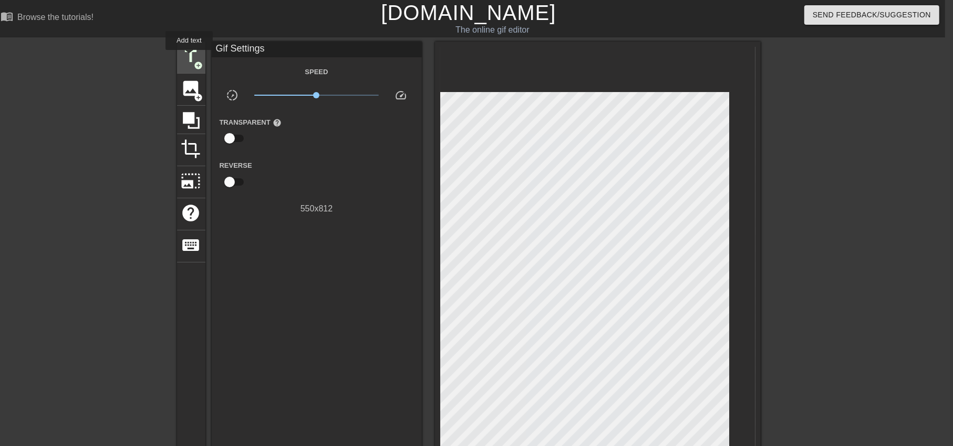
click at [189, 57] on span "title" at bounding box center [191, 56] width 20 height 20
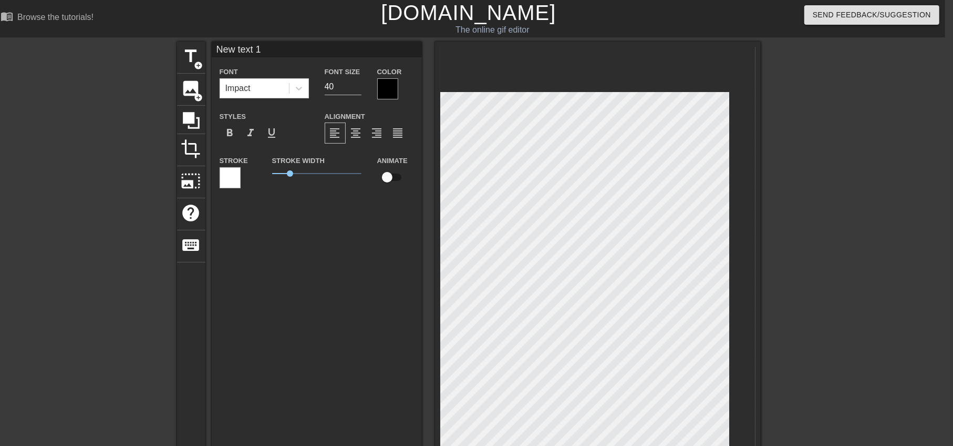
click at [393, 87] on div at bounding box center [387, 88] width 21 height 21
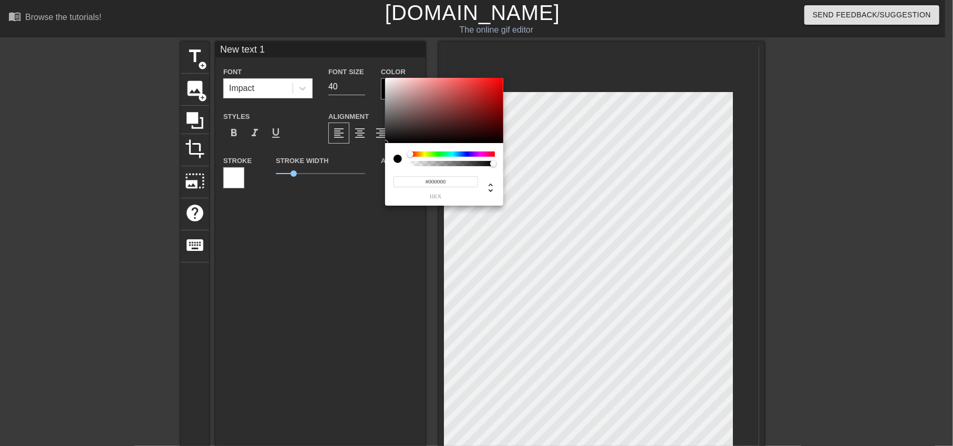
scroll to position [0, 0]
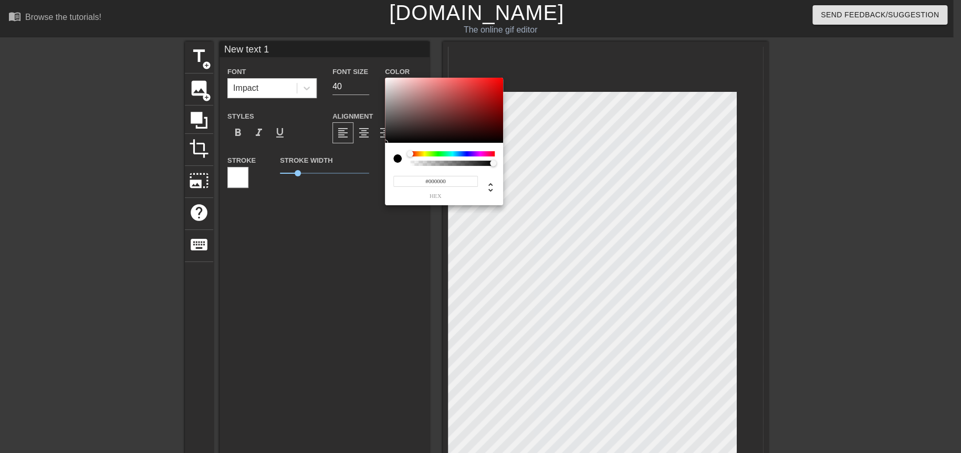
type input "#EF0C0C"
click at [497, 82] on div at bounding box center [444, 110] width 118 height 65
click at [497, 82] on div at bounding box center [497, 82] width 6 height 6
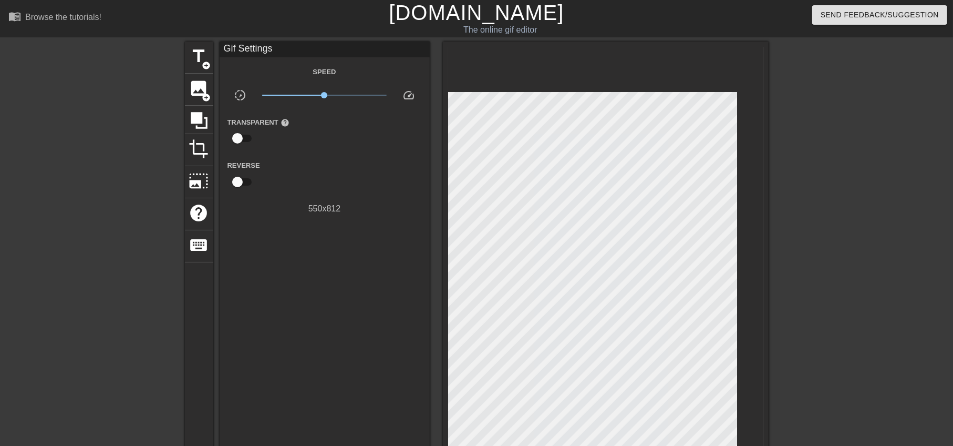
drag, startPoint x: 832, startPoint y: 189, endPoint x: 788, endPoint y: 226, distance: 57.8
click at [832, 190] on div at bounding box center [860, 199] width 158 height 315
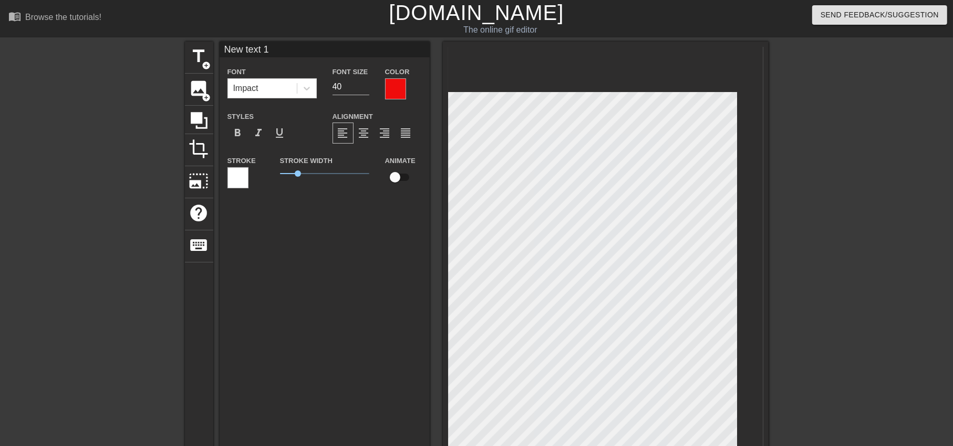
paste textarea "葡萄 變 葡萄柚"
type input "葡萄 變 葡萄柚 text 1"
type textarea "葡萄 變 葡萄柚 text 1"
type input "葡萄 變 葡萄柚text 1"
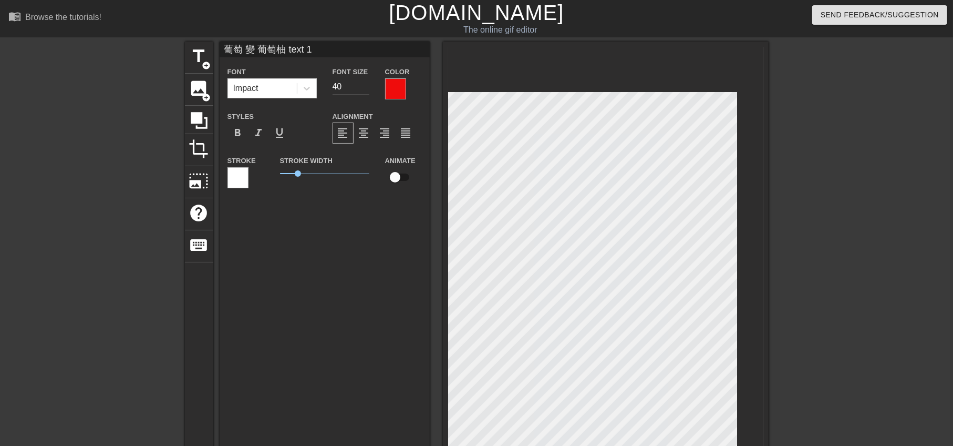
type textarea "葡萄 變 葡萄柚text 1"
type input "葡萄 變 葡萄柚ext 1"
type textarea "葡萄 變 葡萄柚ext 1"
type input "葡萄 變 葡萄柚xt 1"
type textarea "葡萄 變 葡萄柚xt 1"
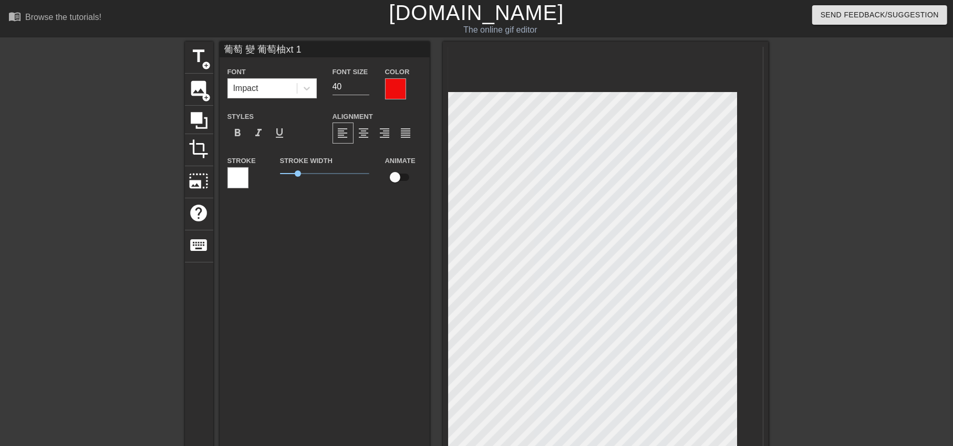
type input "葡萄 變 葡萄柚t 1"
type textarea "葡萄 變 葡萄柚t 1"
type input "葡萄 變 葡萄柚 1"
type textarea "葡萄 變 葡萄柚 1"
type input "葡萄 變 葡萄柚1"
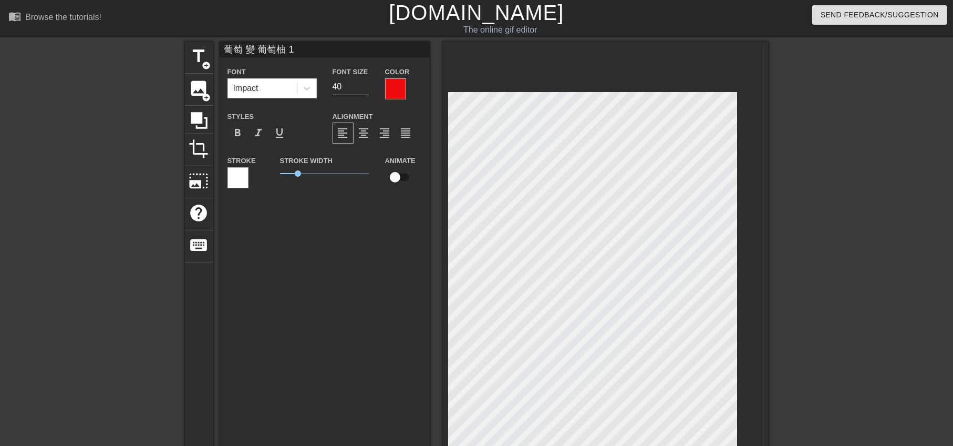
type textarea "葡萄 變 葡萄柚1"
type input "葡萄 變 葡萄柚"
type textarea "葡萄 變 葡萄柚"
click at [233, 130] on span "format_bold" at bounding box center [238, 133] width 13 height 13
drag, startPoint x: 333, startPoint y: 85, endPoint x: 322, endPoint y: 85, distance: 11.6
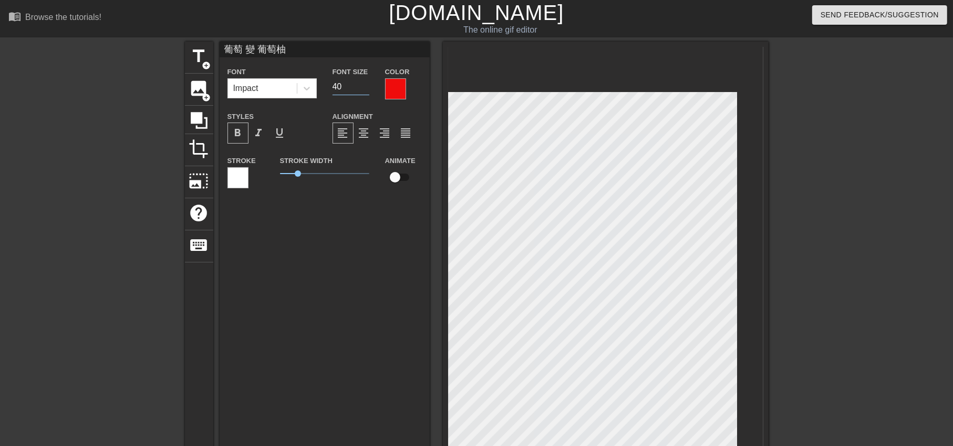
click at [322, 85] on div "Font Impact Font Size 40 Color" at bounding box center [325, 82] width 210 height 34
drag, startPoint x: 350, startPoint y: 87, endPoint x: 324, endPoint y: 87, distance: 26.8
click at [324, 87] on div "Font Impact Font Size 550 Color" at bounding box center [325, 82] width 210 height 34
type input "55"
drag, startPoint x: 363, startPoint y: 315, endPoint x: 394, endPoint y: 320, distance: 31.5
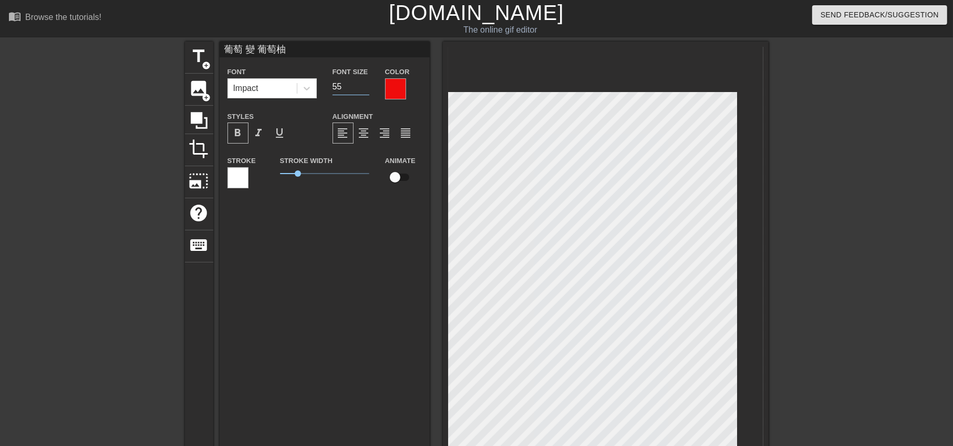
click at [363, 314] on div "葡萄 變 葡萄柚 Font Impact Font Size 55 Color Styles format_bold format_italic format…" at bounding box center [325, 312] width 210 height 541
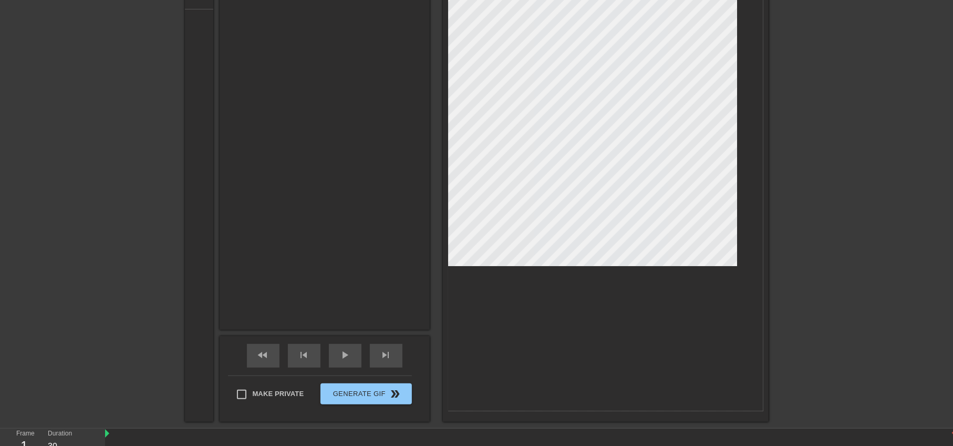
scroll to position [322, 0]
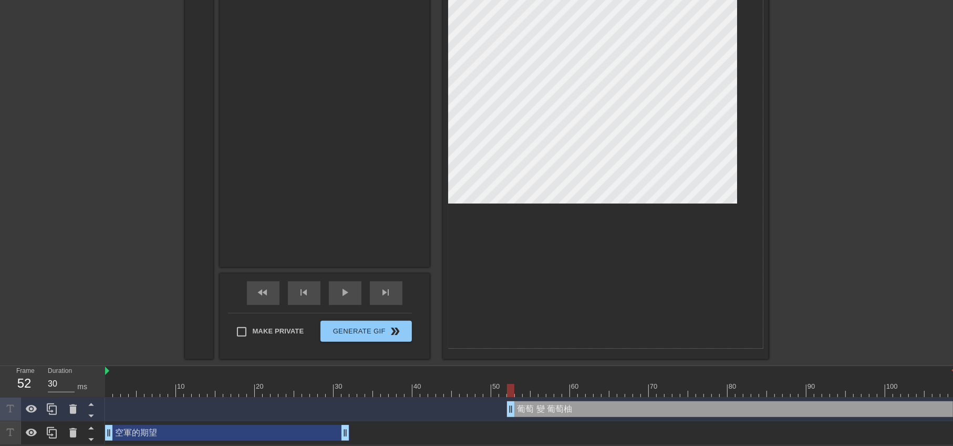
drag, startPoint x: 109, startPoint y: 404, endPoint x: 493, endPoint y: 411, distance: 383.6
drag, startPoint x: 376, startPoint y: 427, endPoint x: 416, endPoint y: 430, distance: 40.1
drag, startPoint x: 550, startPoint y: 402, endPoint x: 507, endPoint y: 399, distance: 42.7
click at [507, 401] on div "葡萄 變 葡萄柚 drag_handle drag_handle" at bounding box center [870, 409] width 804 height 16
drag, startPoint x: 389, startPoint y: 428, endPoint x: 469, endPoint y: 426, distance: 79.9
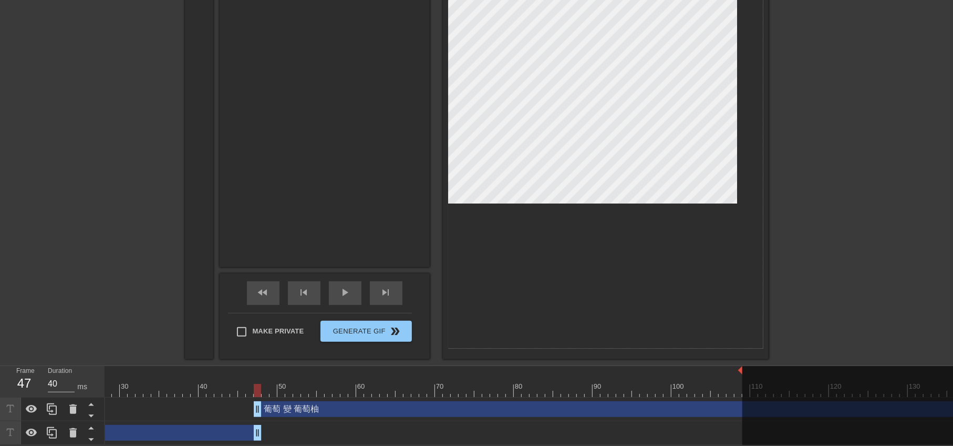
scroll to position [0, 212]
drag, startPoint x: 257, startPoint y: 423, endPoint x: 297, endPoint y: 444, distance: 45.8
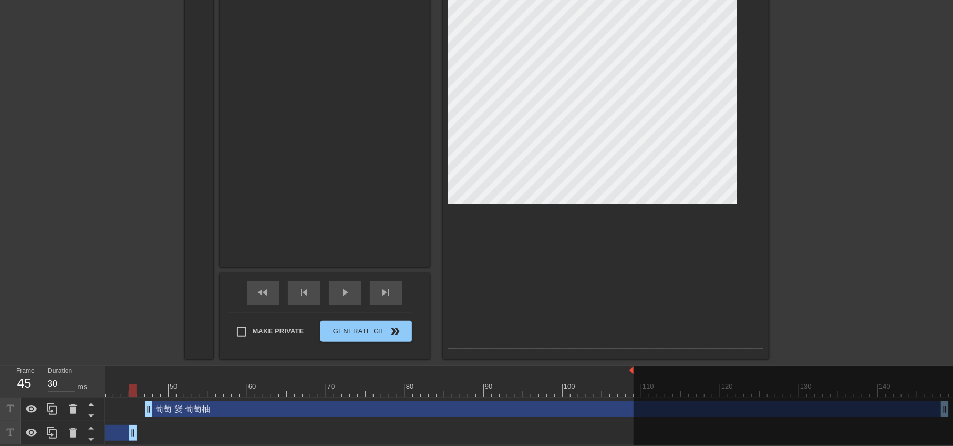
scroll to position [0, 358]
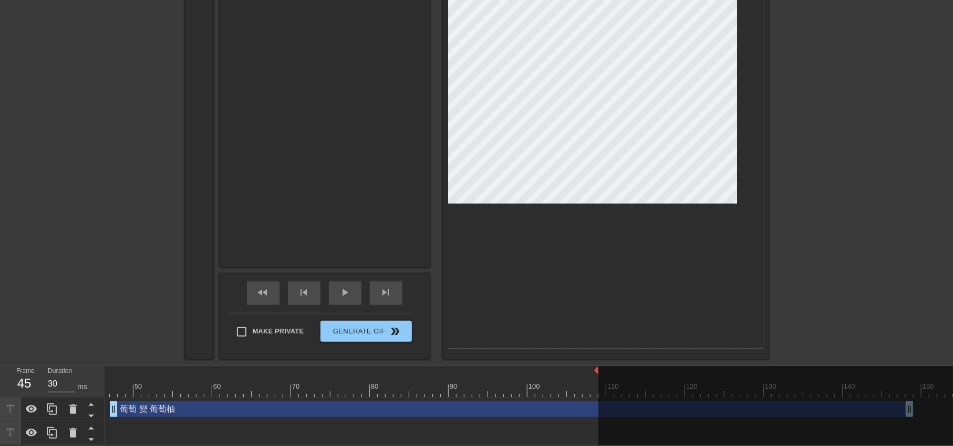
click at [578, 384] on div at bounding box center [350, 390] width 1206 height 13
click at [584, 376] on div at bounding box center [587, 382] width 8 height 13
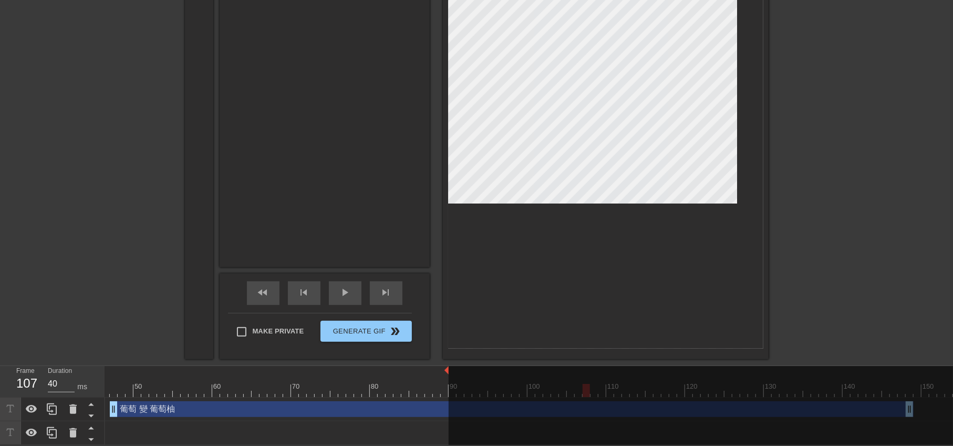
drag, startPoint x: 596, startPoint y: 366, endPoint x: 447, endPoint y: 370, distance: 149.8
click at [447, 370] on div "10 20 30 40 50 60 70 80 90 100 110 120 130 140 150" at bounding box center [350, 381] width 1206 height 31
click at [341, 286] on span "play_arrow" at bounding box center [345, 292] width 13 height 13
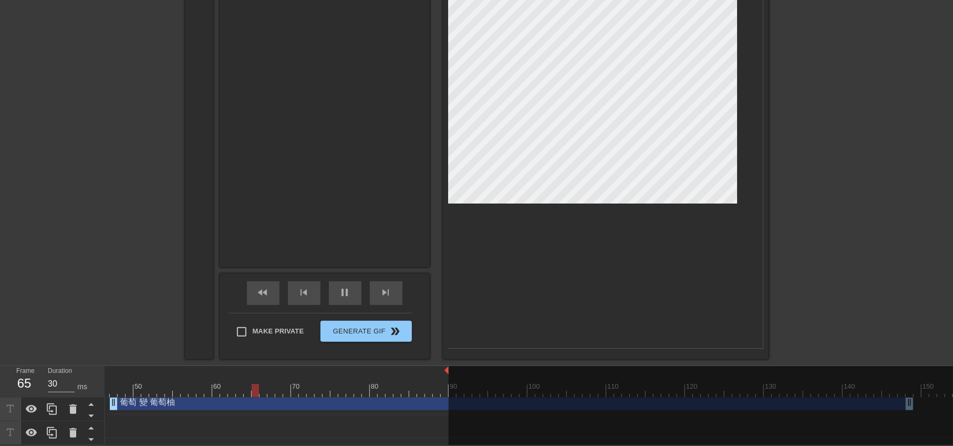
scroll to position [8, 358]
click at [348, 286] on span "pause" at bounding box center [345, 292] width 13 height 13
click at [306, 400] on div "葡萄 變 葡萄柚 drag_handle drag_handle" at bounding box center [512, 401] width 804 height 16
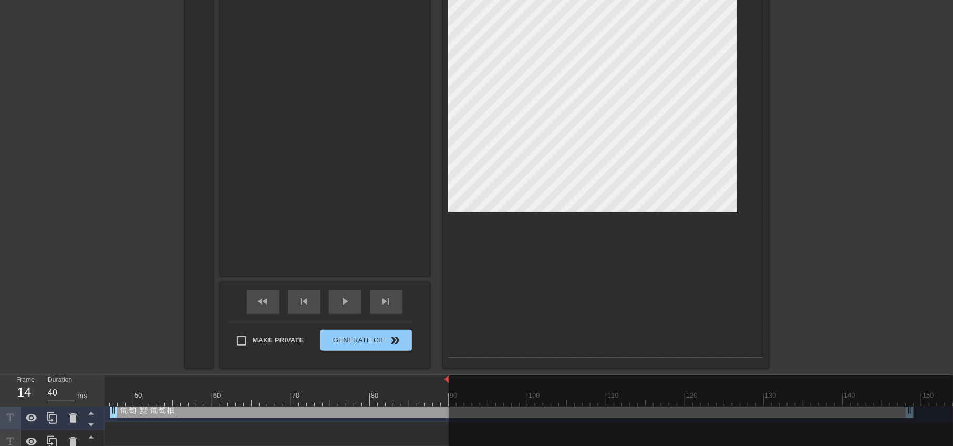
scroll to position [322, 0]
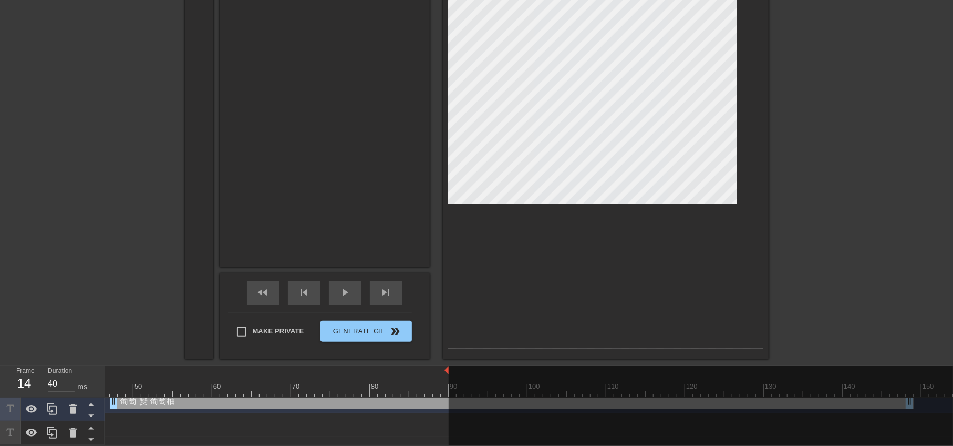
type input "30"
click at [308, 381] on div at bounding box center [309, 386] width 2 height 11
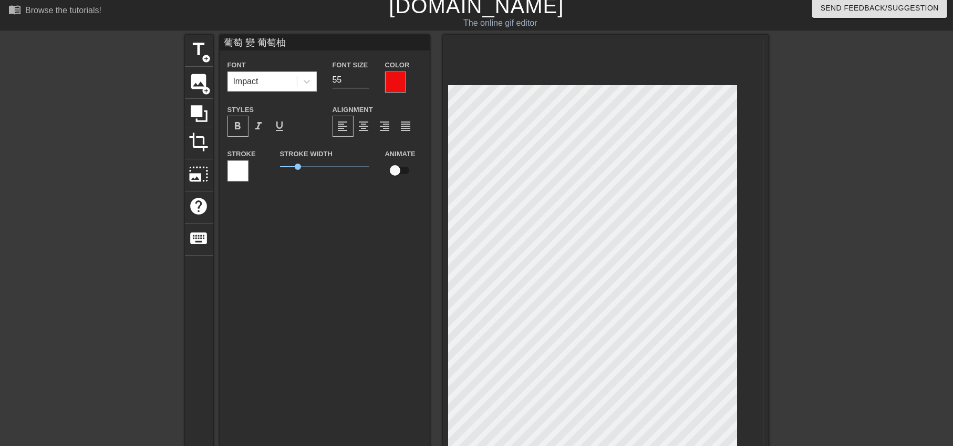
scroll to position [0, 0]
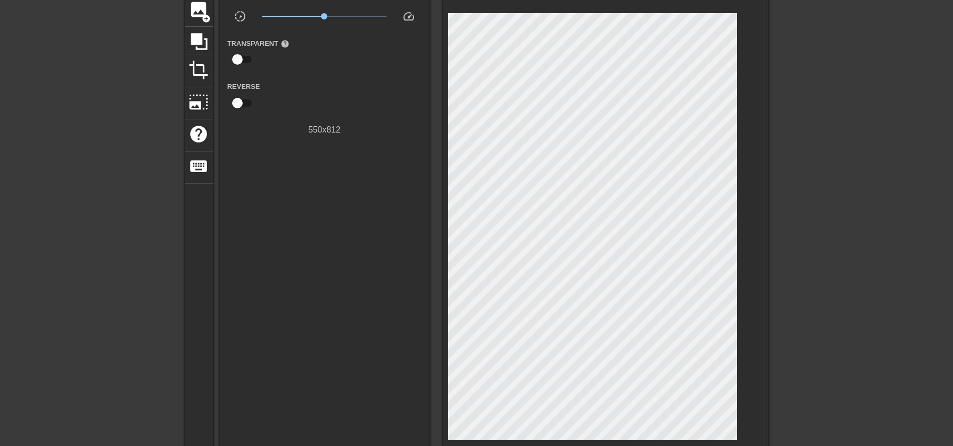
click at [790, 279] on div "title add_circle image add_circle crop photo_size_select_large help keyboard Gi…" at bounding box center [476, 279] width 953 height 633
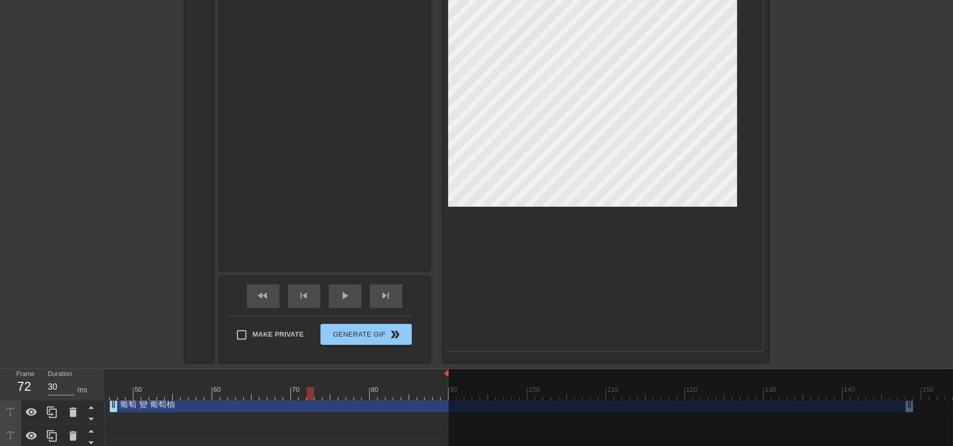
scroll to position [322, 0]
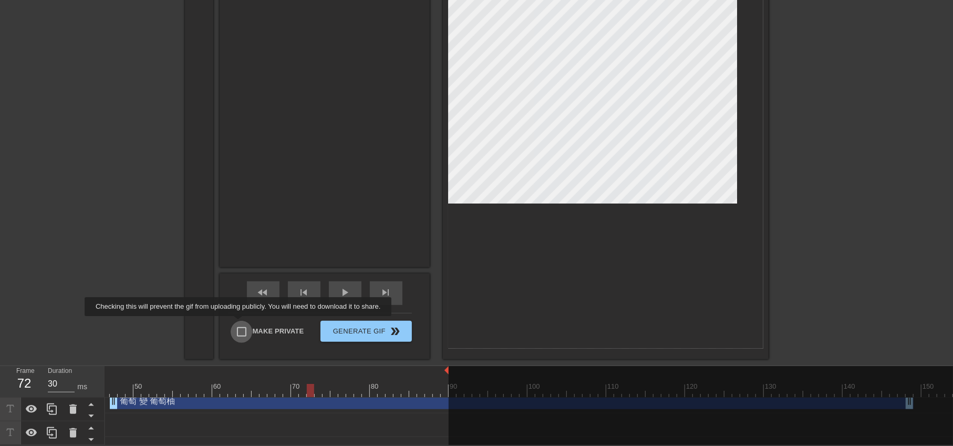
click at [240, 323] on input "Make Private" at bounding box center [242, 331] width 22 height 22
checkbox input "true"
drag, startPoint x: 371, startPoint y: 327, endPoint x: 371, endPoint y: 321, distance: 5.8
click at [371, 325] on span "Generate Gif double_arrow" at bounding box center [366, 331] width 82 height 13
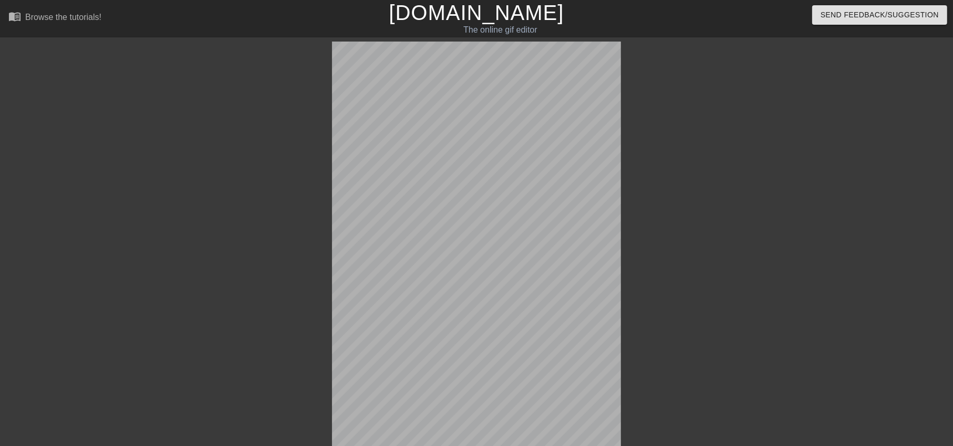
click at [789, 219] on div at bounding box center [713, 199] width 158 height 315
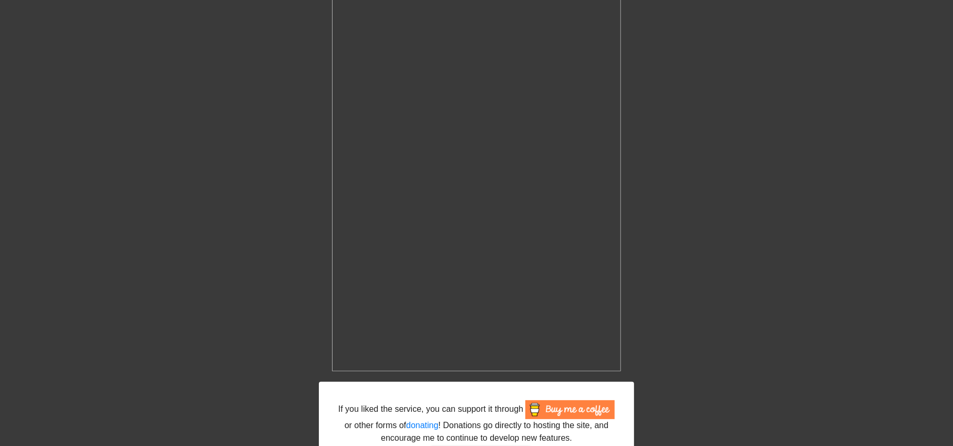
click at [647, 338] on div "If you liked the service, you can support it through or other forms of donating…" at bounding box center [476, 227] width 953 height 566
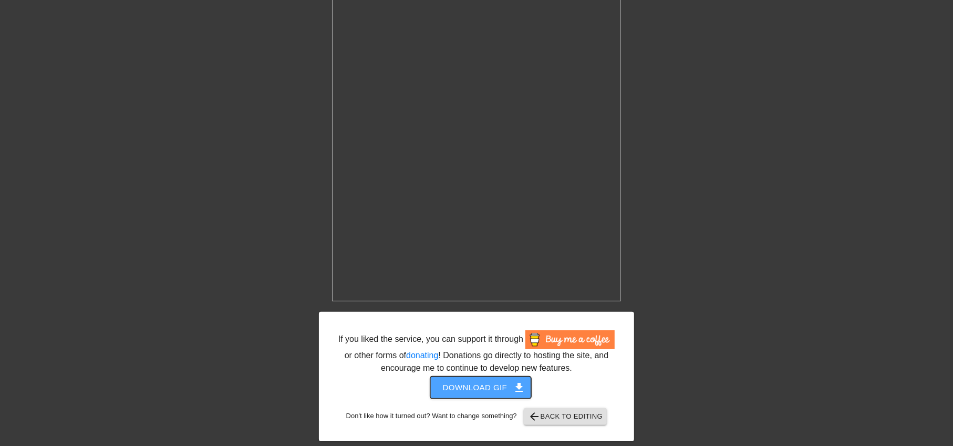
click at [483, 391] on span "Download gif get_app" at bounding box center [481, 387] width 76 height 14
click at [474, 388] on span "Download gif get_app" at bounding box center [481, 387] width 76 height 14
click at [734, 258] on div "If you liked the service, you can support it through or other forms of donating…" at bounding box center [476, 157] width 953 height 566
click at [212, 230] on div "If you liked the service, you can support it through or other forms of donating…" at bounding box center [476, 157] width 953 height 566
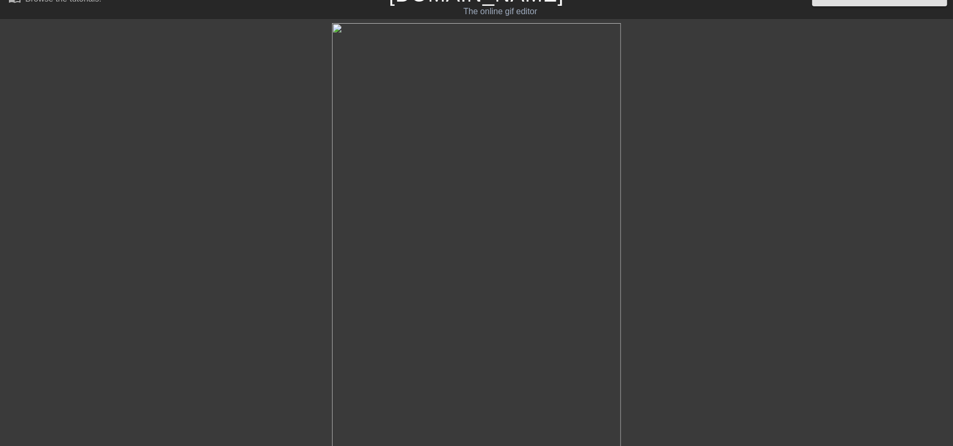
scroll to position [18, 0]
click at [702, 268] on div at bounding box center [726, 181] width 158 height 315
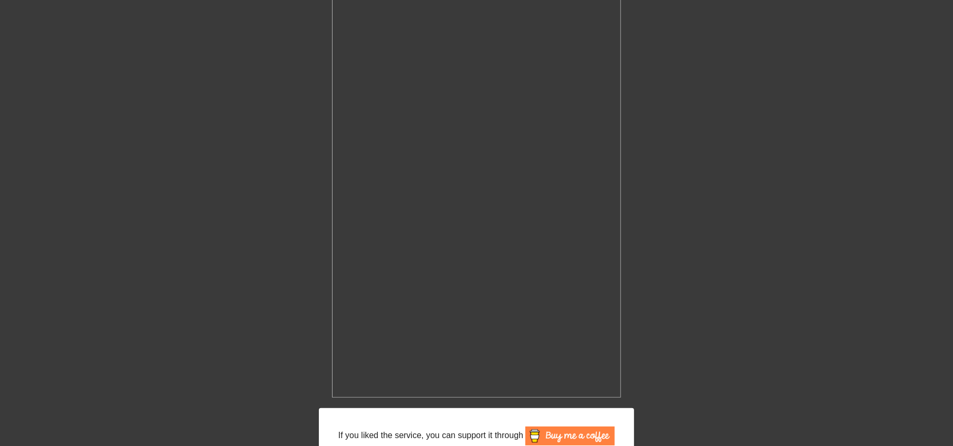
scroll to position [167, 0]
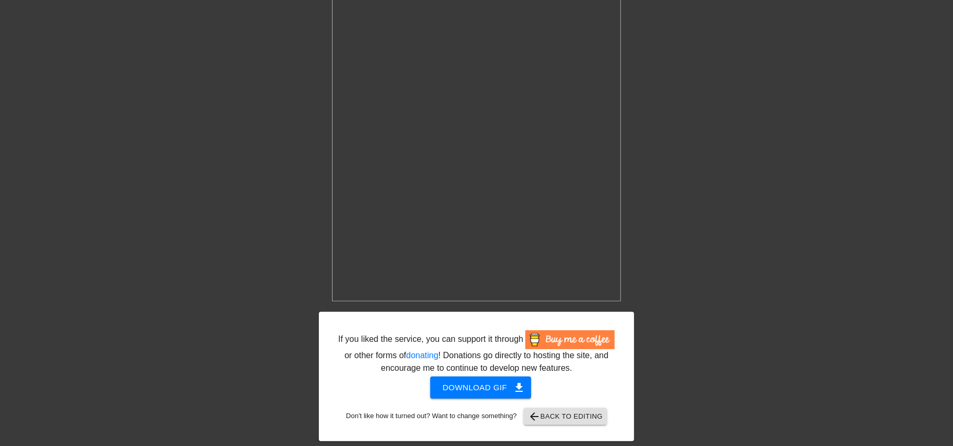
click at [645, 225] on div "If you liked the service, you can support it through or other forms of donating…" at bounding box center [476, 157] width 953 height 566
